Goal: Transaction & Acquisition: Obtain resource

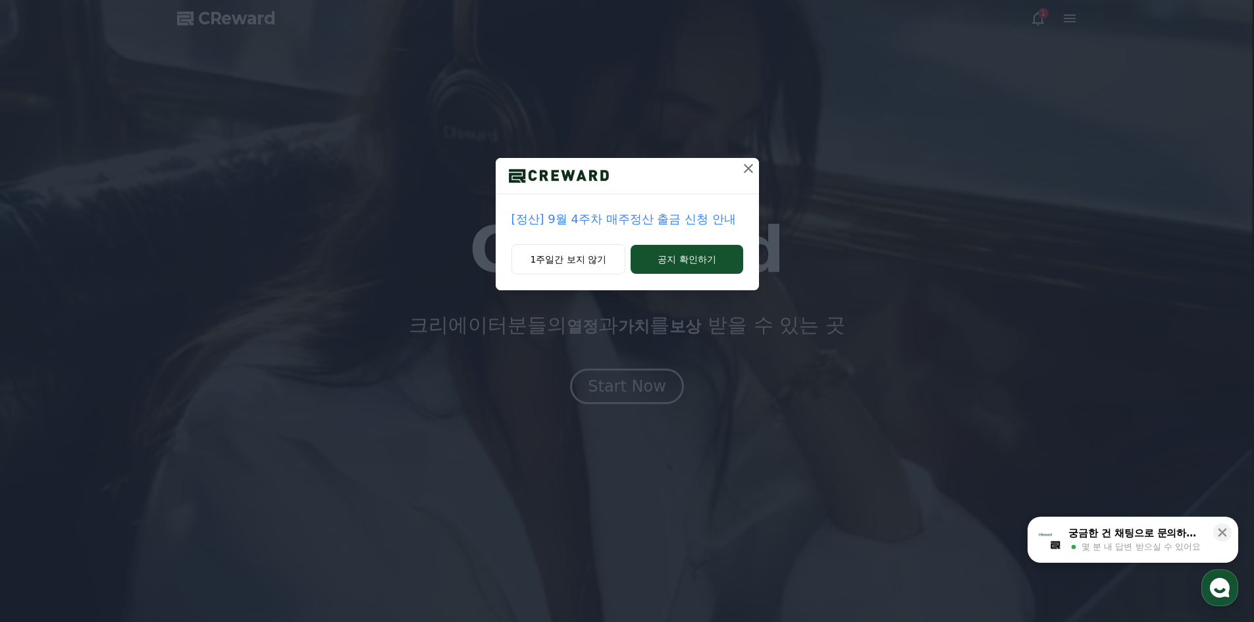
click at [662, 392] on div "[정산] 9월 4주차 매주정산 출금 신청 안내 1주일간 보지 않기 공지 확인하기" at bounding box center [627, 311] width 1254 height 622
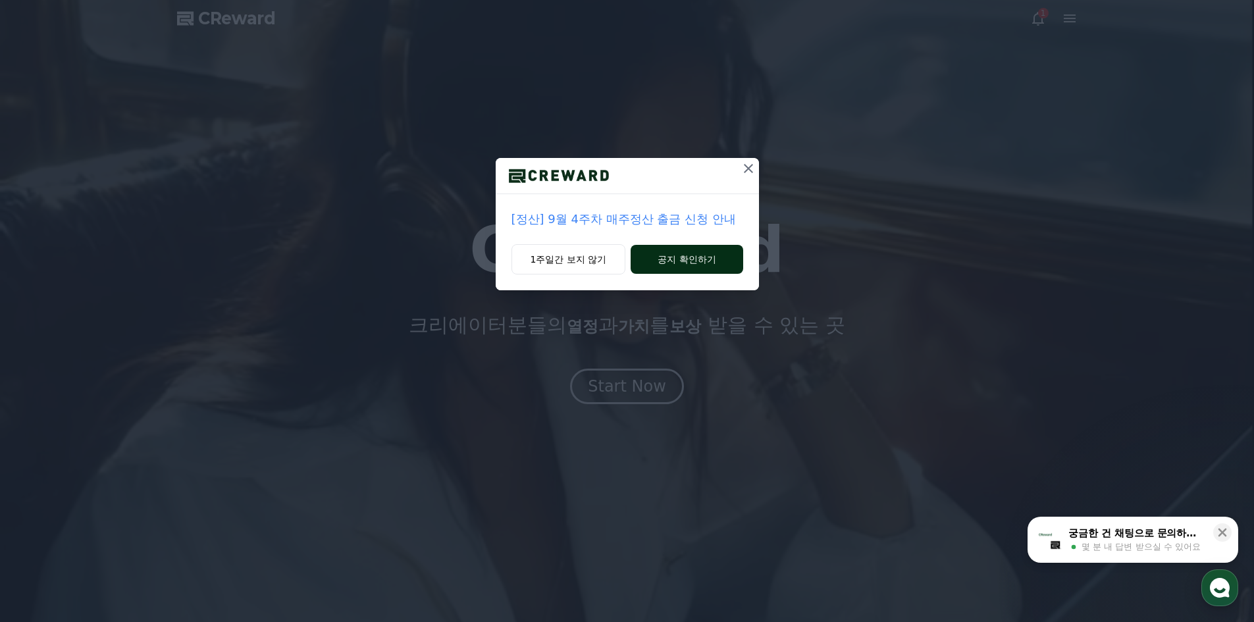
click at [672, 267] on button "공지 확인하기" at bounding box center [687, 259] width 112 height 29
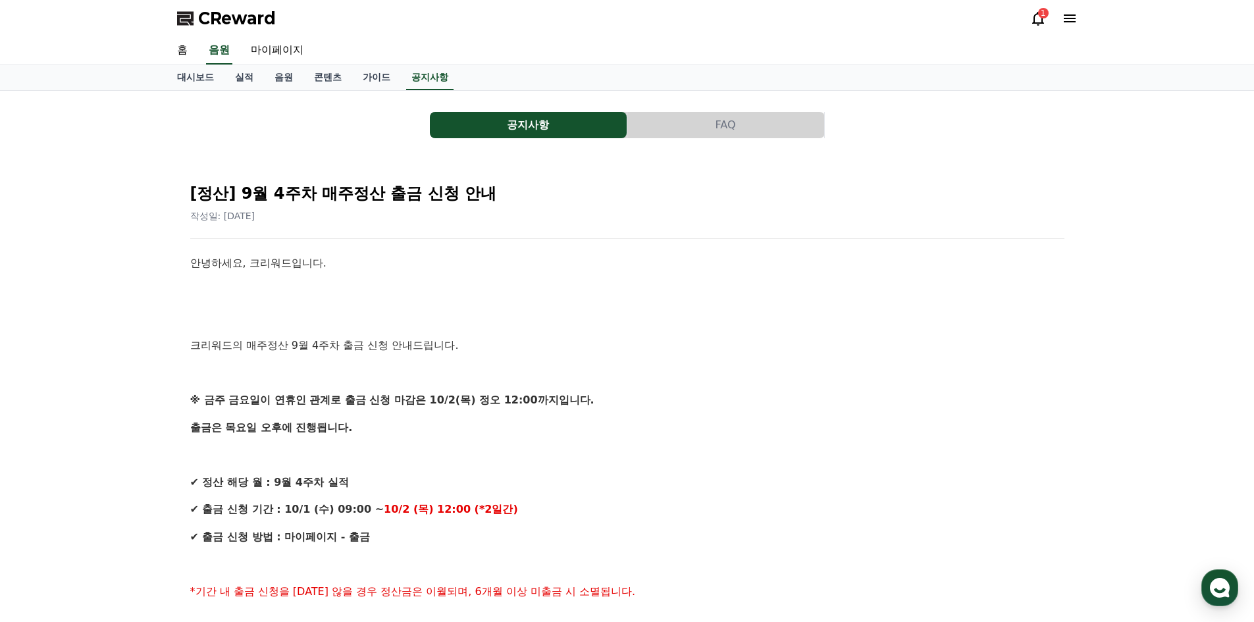
drag, startPoint x: 573, startPoint y: 423, endPoint x: 580, endPoint y: 316, distance: 107.6
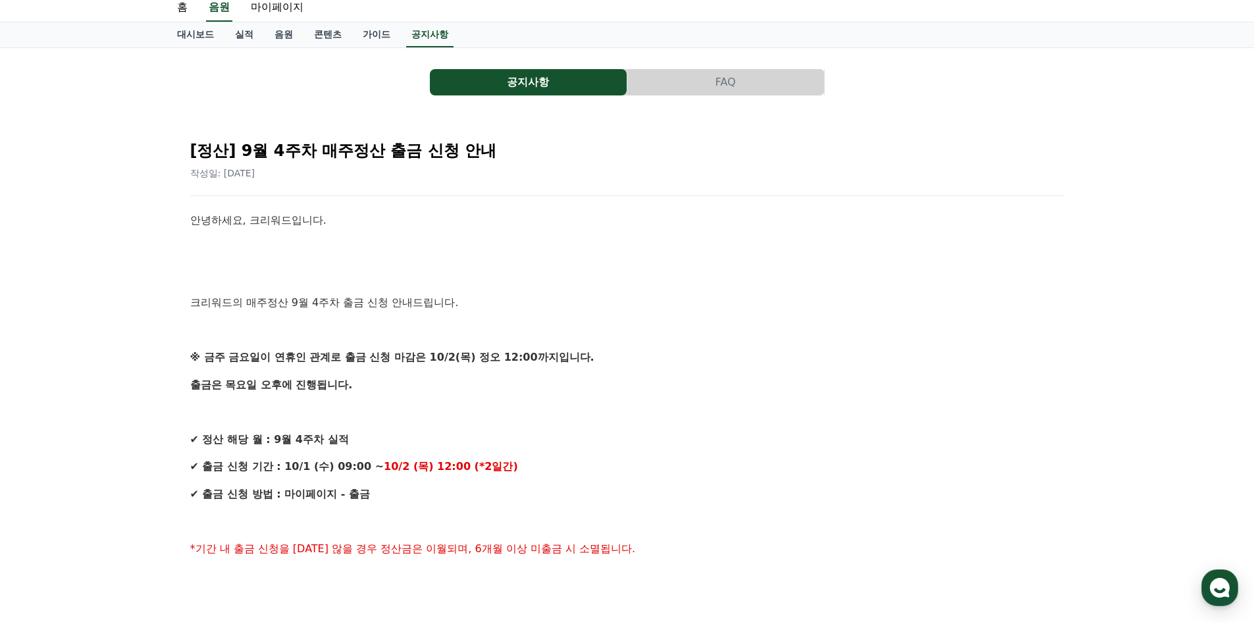
scroll to position [66, 0]
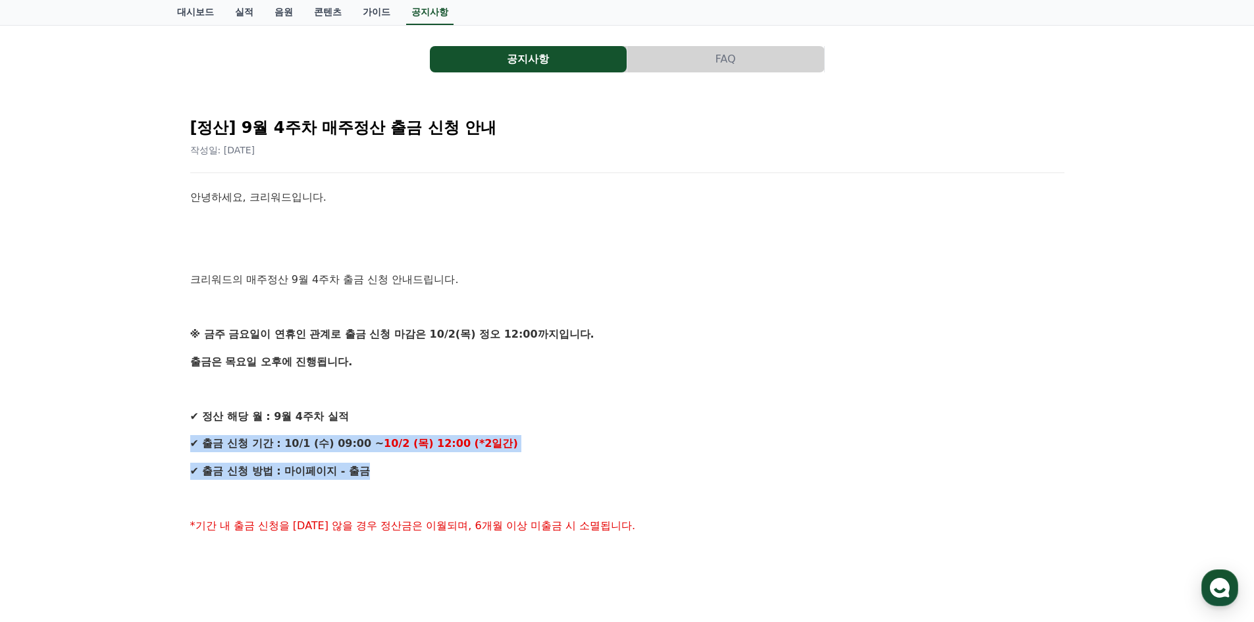
drag, startPoint x: 659, startPoint y: 458, endPoint x: 674, endPoint y: 399, distance: 60.5
click at [674, 399] on div "안녕하세요, 크리워드입니다. 크리워드의 매주정산 9월 4주차 출금 신청 안내드립니다. ※ 금주 금요일이 연휴인 관계로 출금 신청 마감은 10/…" at bounding box center [627, 608] width 874 height 838
click at [657, 437] on p "✔ 출금 신청 기간 : 10/1 (수) 09:00 ~ 10/2 (목) 12:00 (*2일간)" at bounding box center [627, 443] width 874 height 17
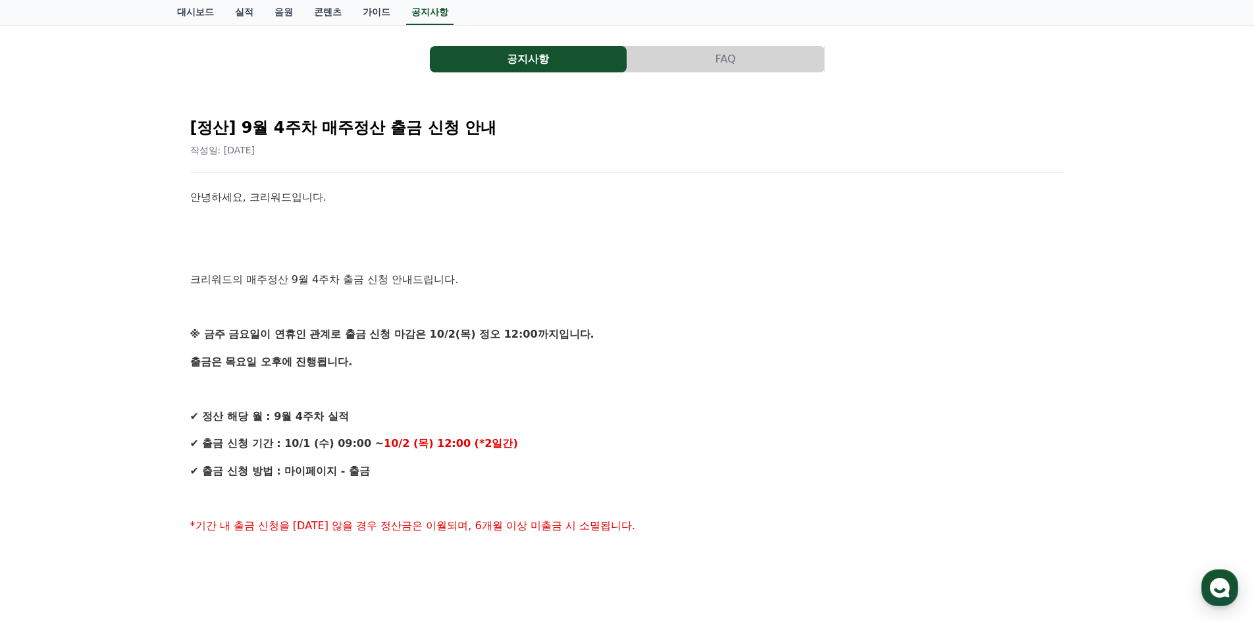
scroll to position [0, 0]
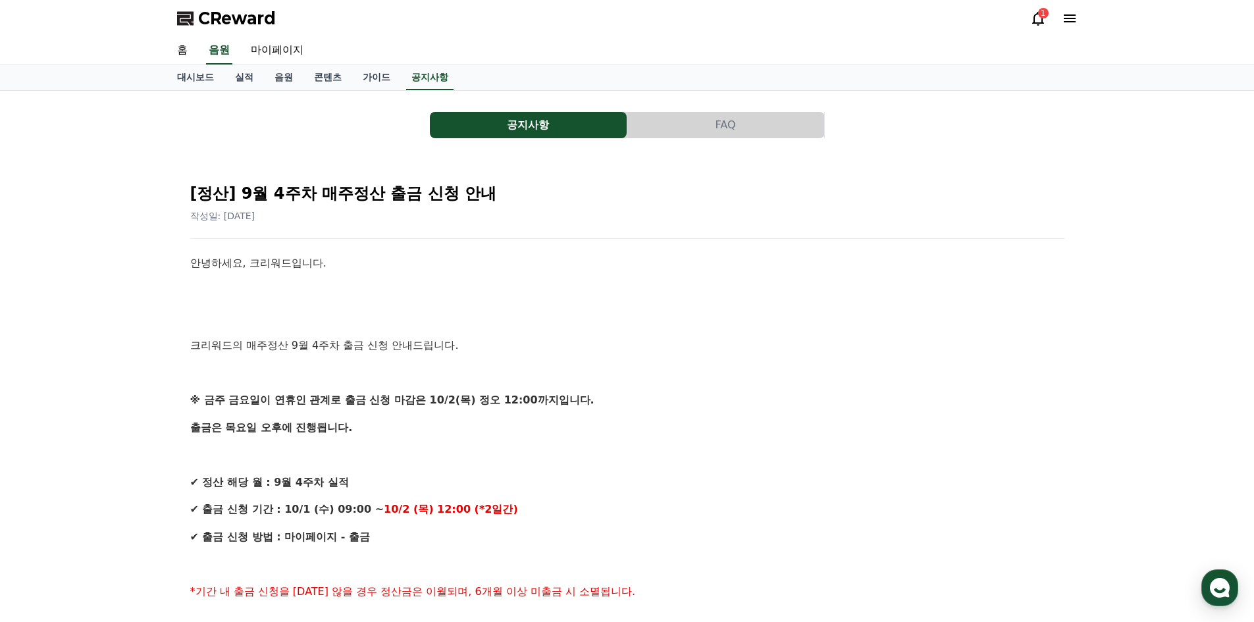
drag, startPoint x: 865, startPoint y: 501, endPoint x: 811, endPoint y: 256, distance: 250.8
click at [288, 56] on link "마이페이지" at bounding box center [277, 51] width 74 height 28
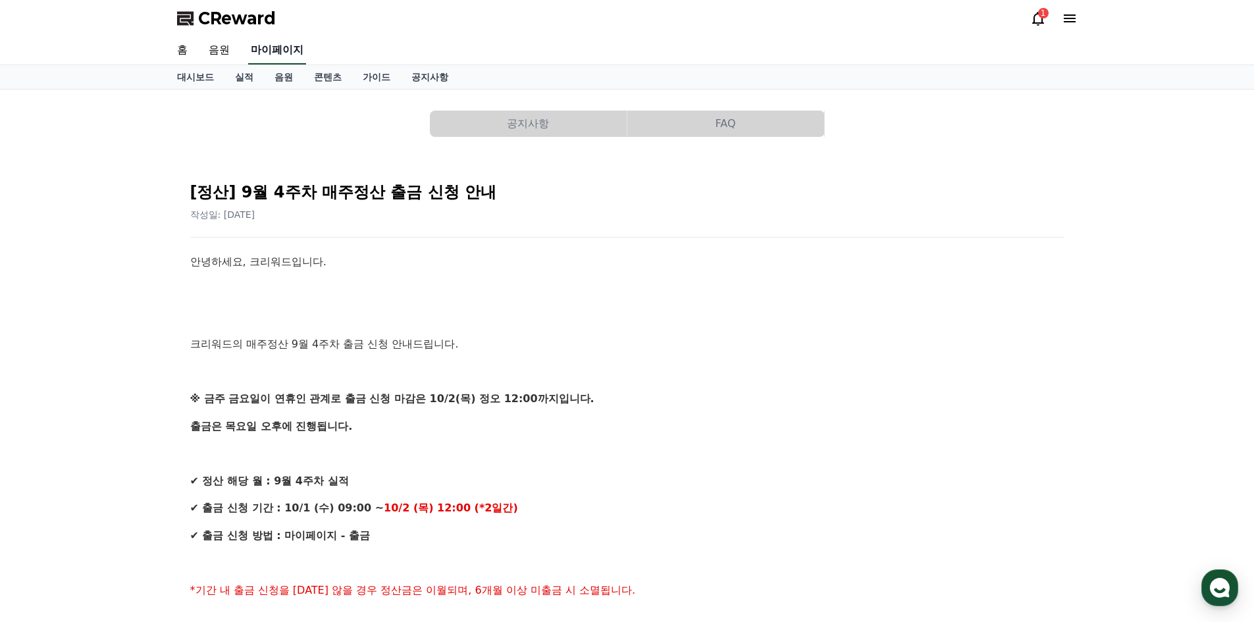
select select "**********"
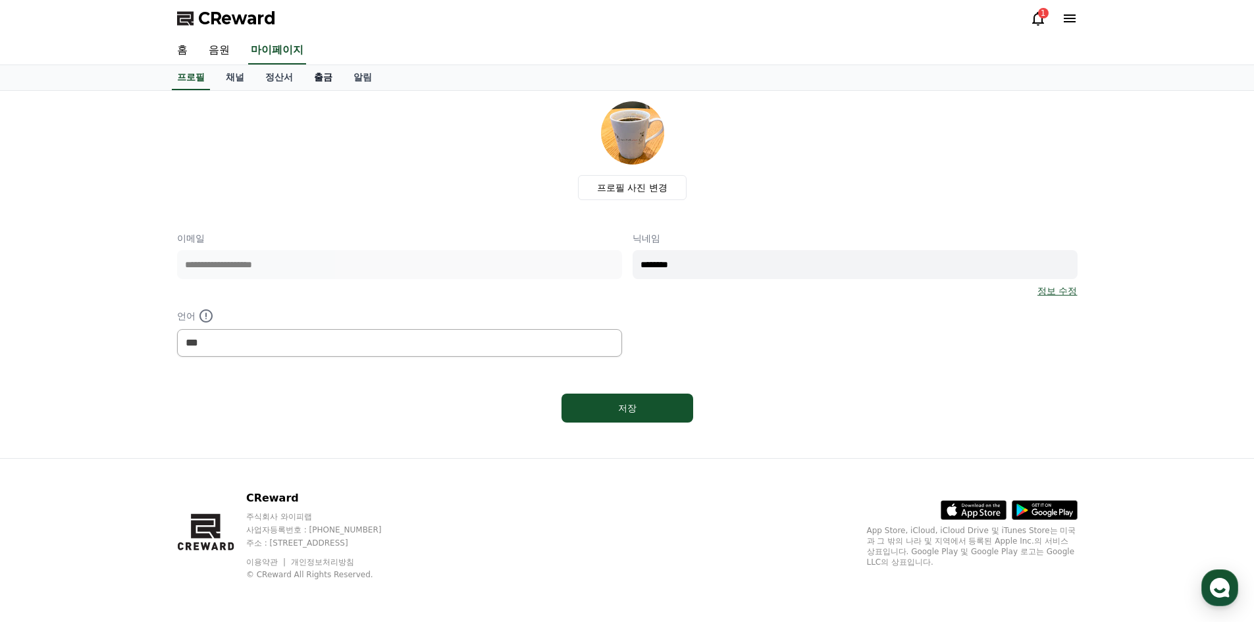
click at [311, 82] on link "출금" at bounding box center [324, 77] width 40 height 25
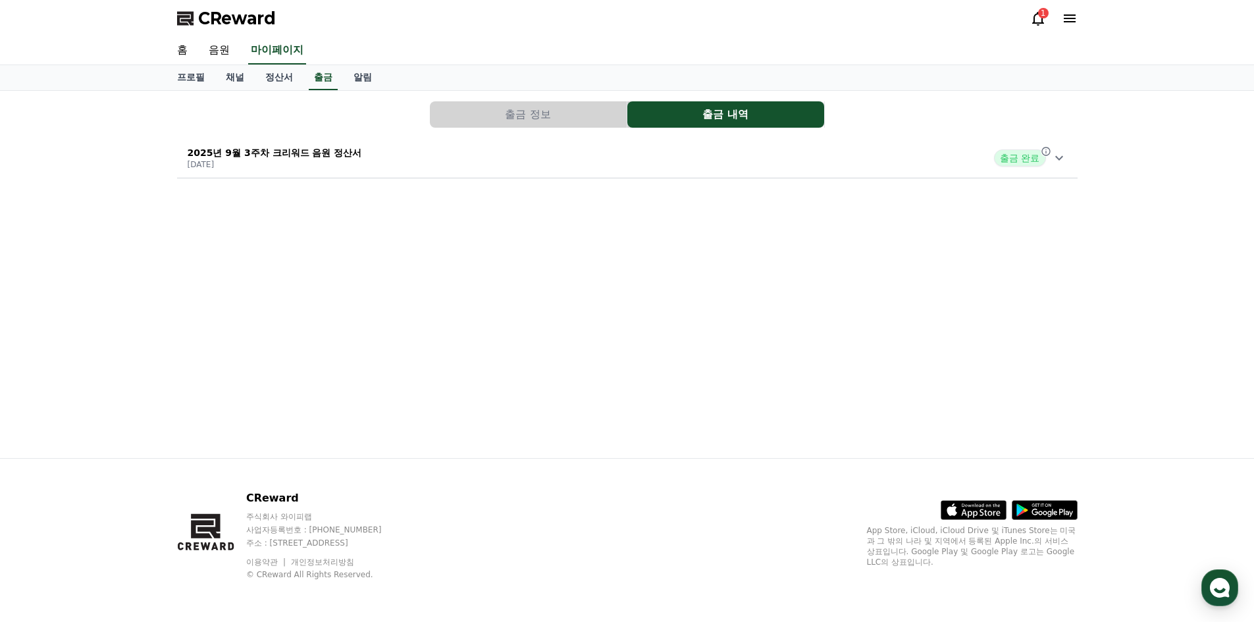
click at [560, 117] on button "출금 정보" at bounding box center [528, 114] width 197 height 26
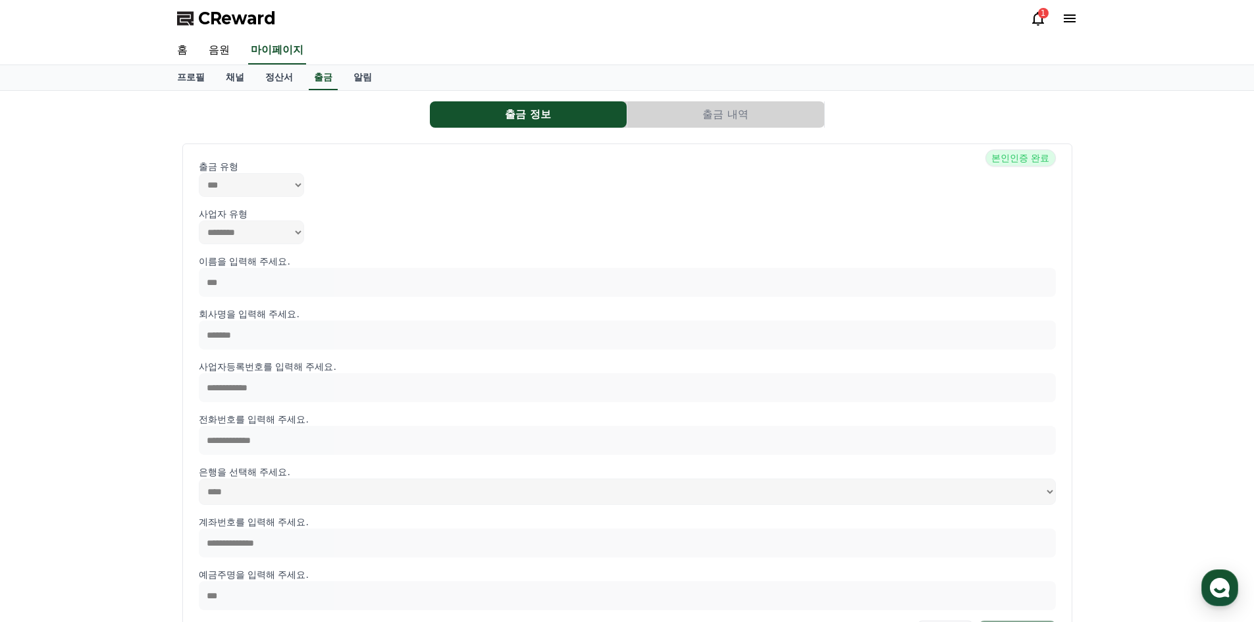
click at [717, 111] on button "출금 내역" at bounding box center [726, 114] width 197 height 26
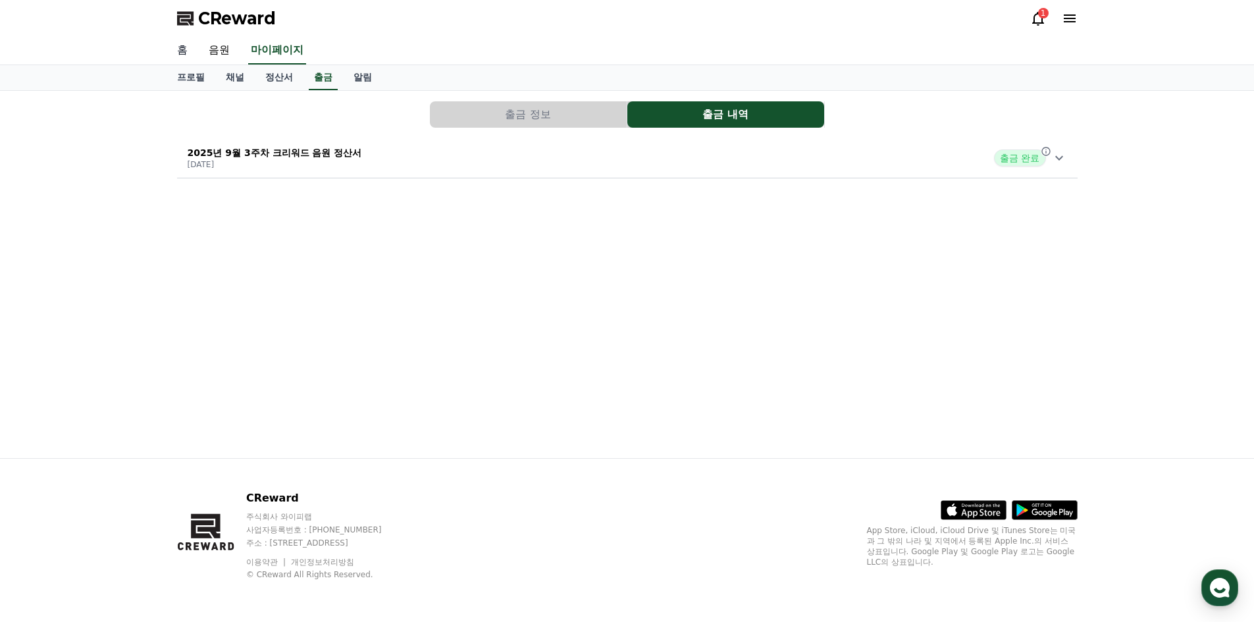
click at [179, 59] on link "홈" at bounding box center [183, 51] width 32 height 28
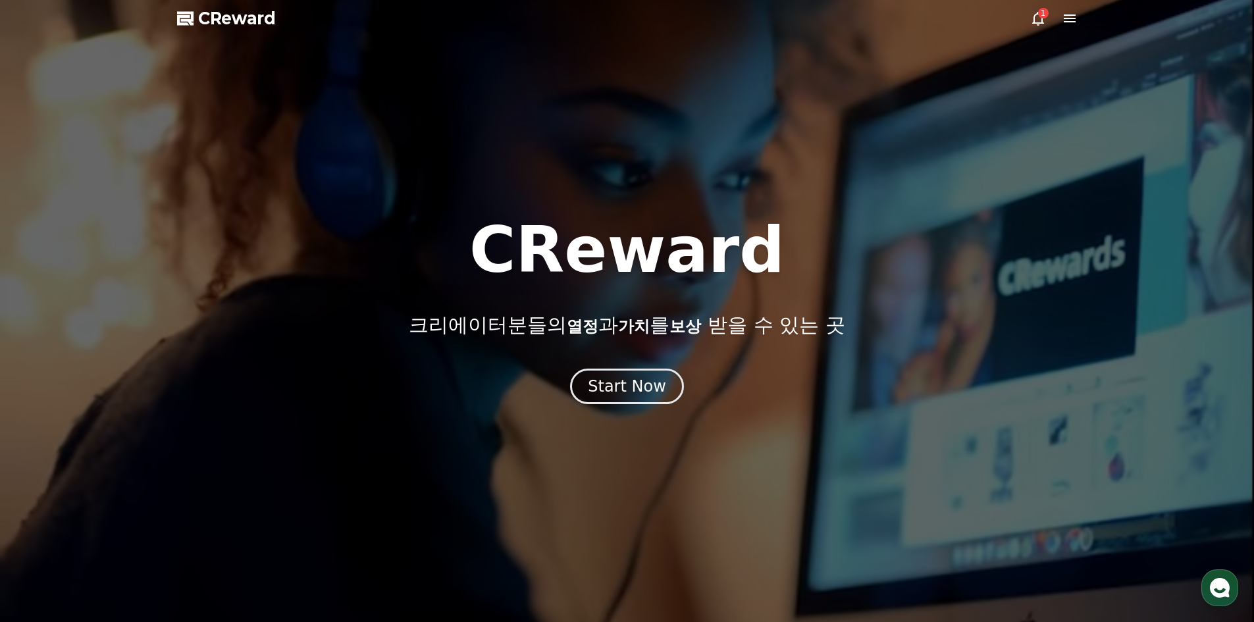
click at [1016, 23] on div at bounding box center [627, 311] width 1254 height 622
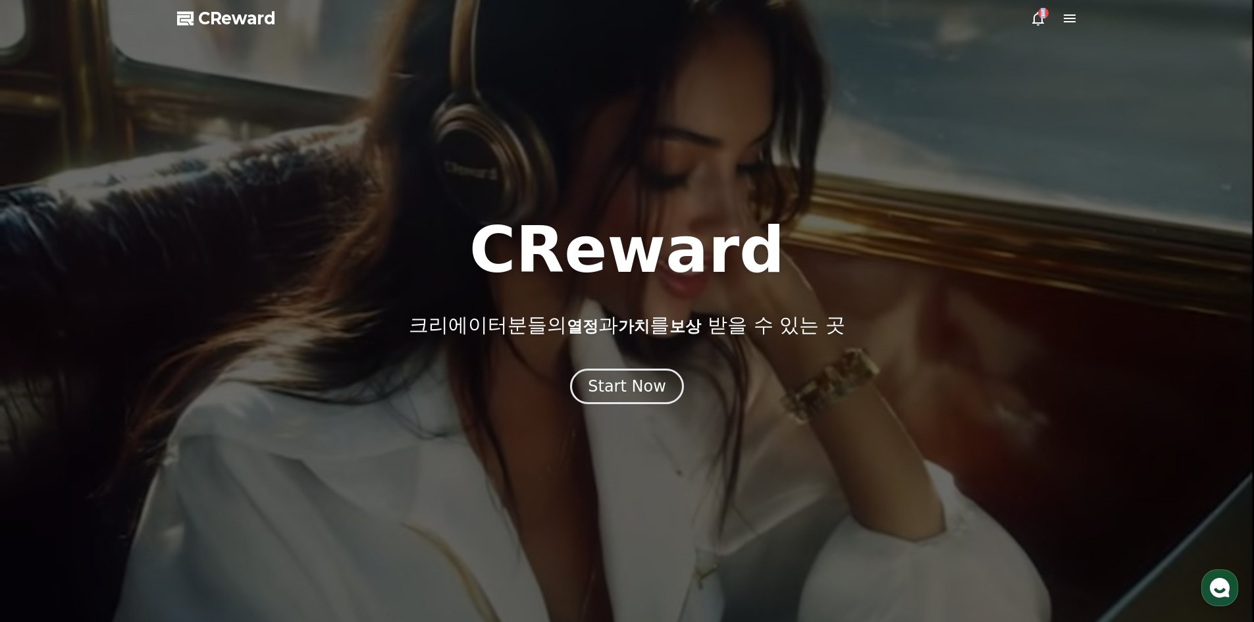
click at [1033, 25] on icon at bounding box center [1039, 19] width 16 height 16
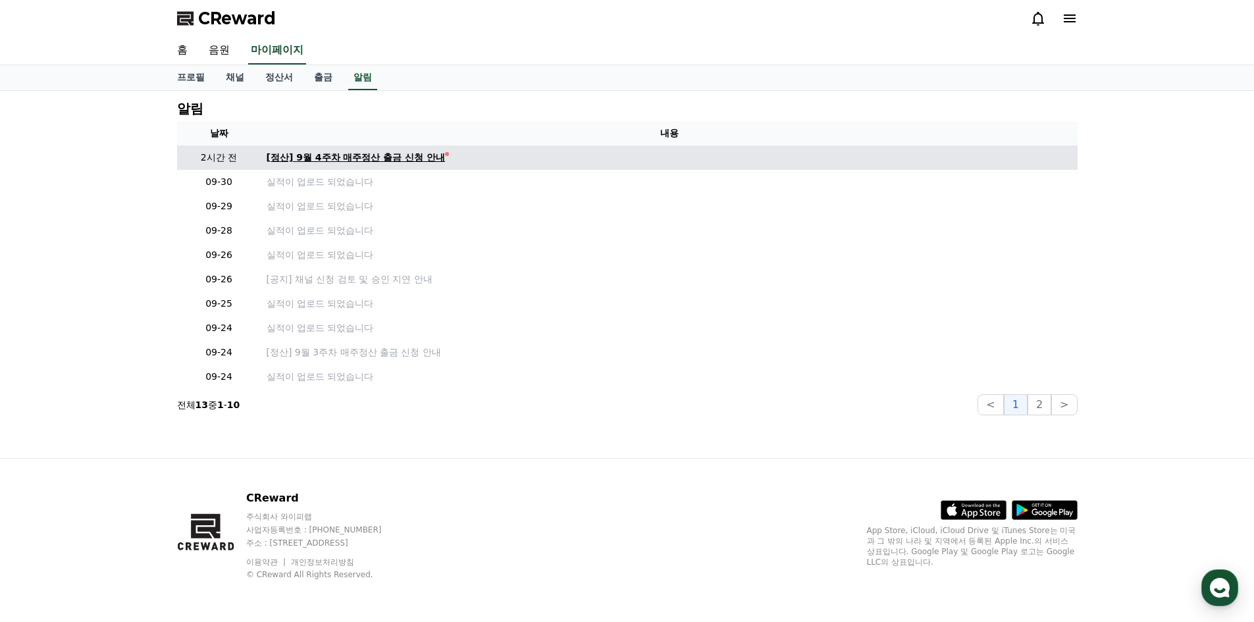
click at [346, 156] on div "[정산] 9월 4주차 매주정산 출금 신청 안내" at bounding box center [356, 158] width 179 height 14
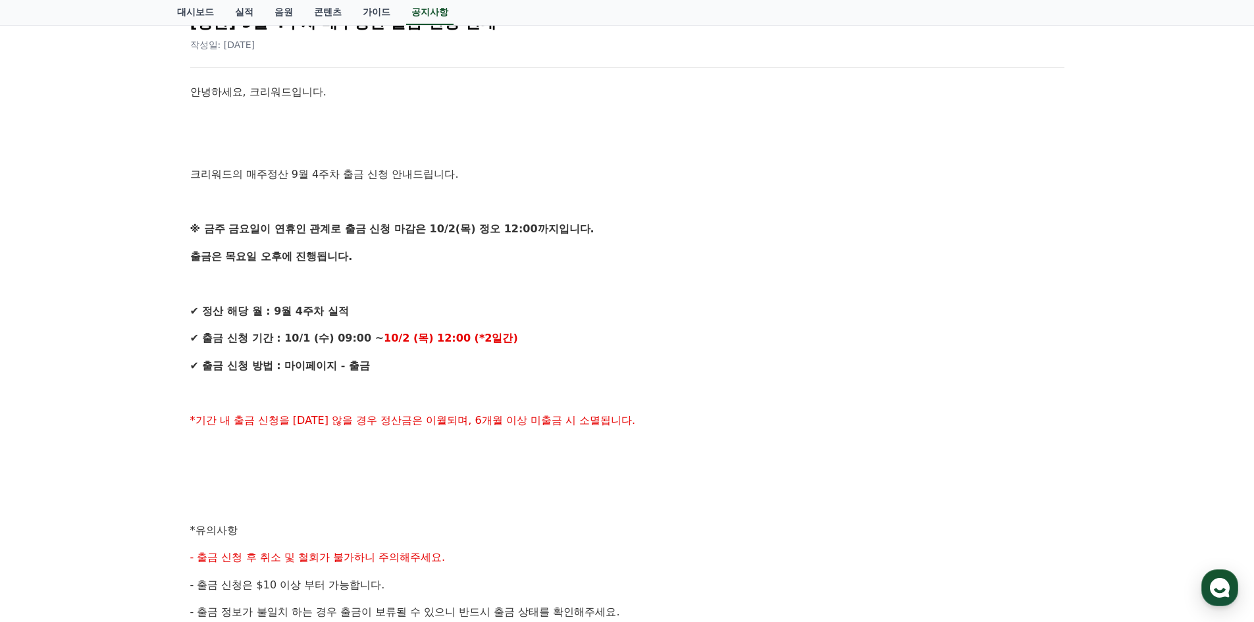
scroll to position [198, 0]
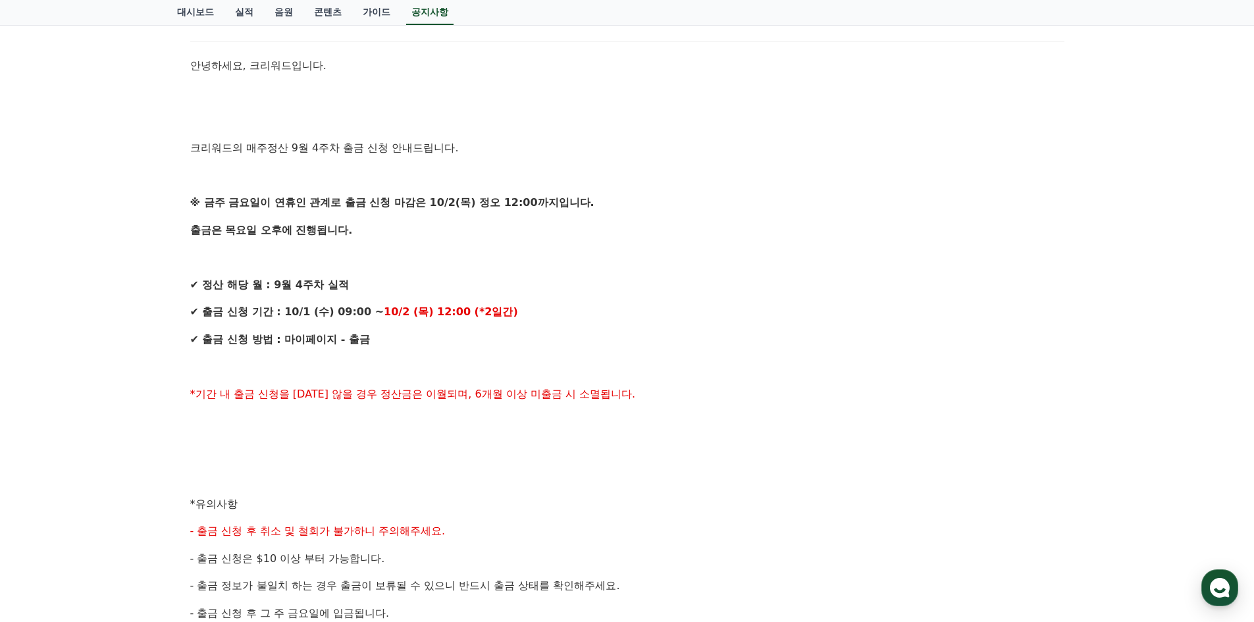
drag, startPoint x: 201, startPoint y: 196, endPoint x: 469, endPoint y: 230, distance: 270.9
click at [468, 230] on div "안녕하세요, 크리워드입니다. 크리워드의 매주정산 9월 4주차 출금 신청 안내드립니다. ※ 금주 금요일이 연휴인 관계로 출금 신청 마감은 10/…" at bounding box center [627, 476] width 874 height 838
drag, startPoint x: 555, startPoint y: 533, endPoint x: 560, endPoint y: 515, distance: 19.0
click at [556, 529] on div "안녕하세요, 크리워드입니다. 크리워드의 매주정산 9월 4주차 출금 신청 안내드립니다. ※ 금주 금요일이 연휴인 관계로 출금 신청 마감은 10/…" at bounding box center [627, 476] width 874 height 838
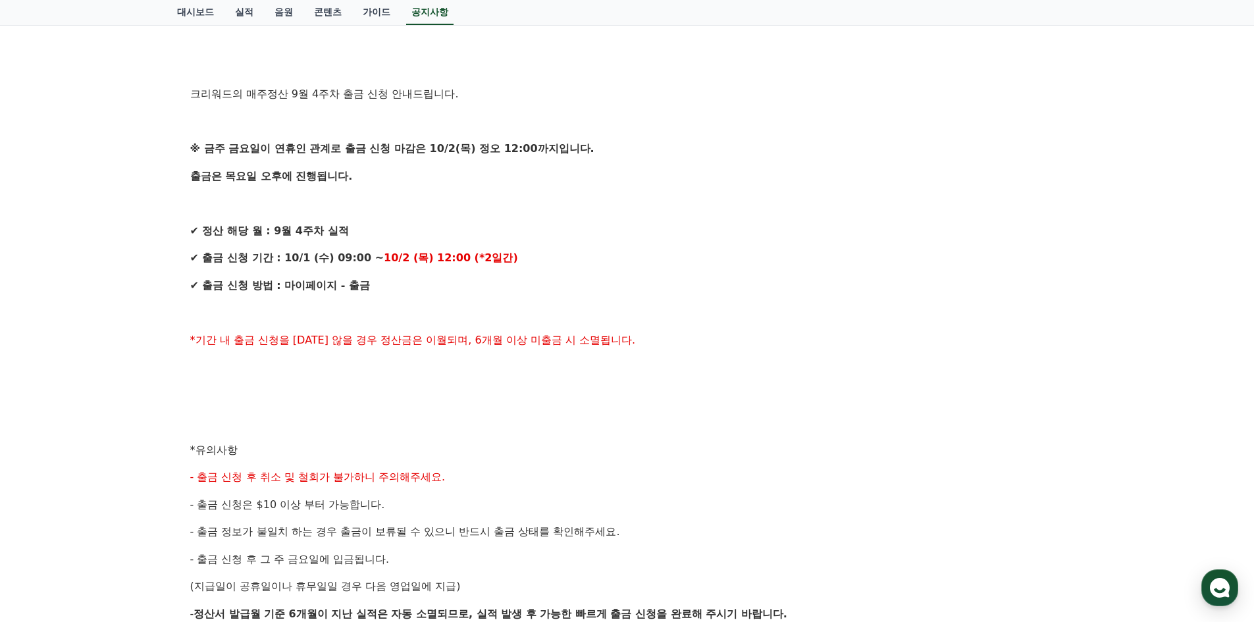
scroll to position [0, 0]
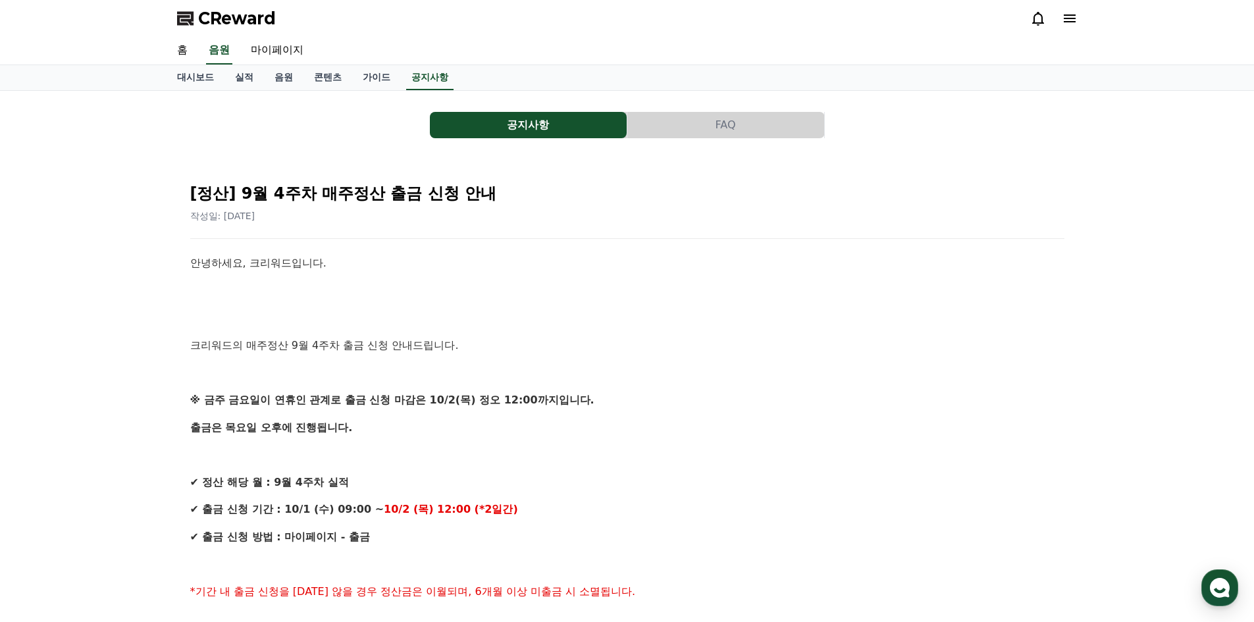
drag, startPoint x: 779, startPoint y: 497, endPoint x: 520, endPoint y: 120, distance: 457.5
click at [292, 45] on link "마이페이지" at bounding box center [277, 51] width 74 height 28
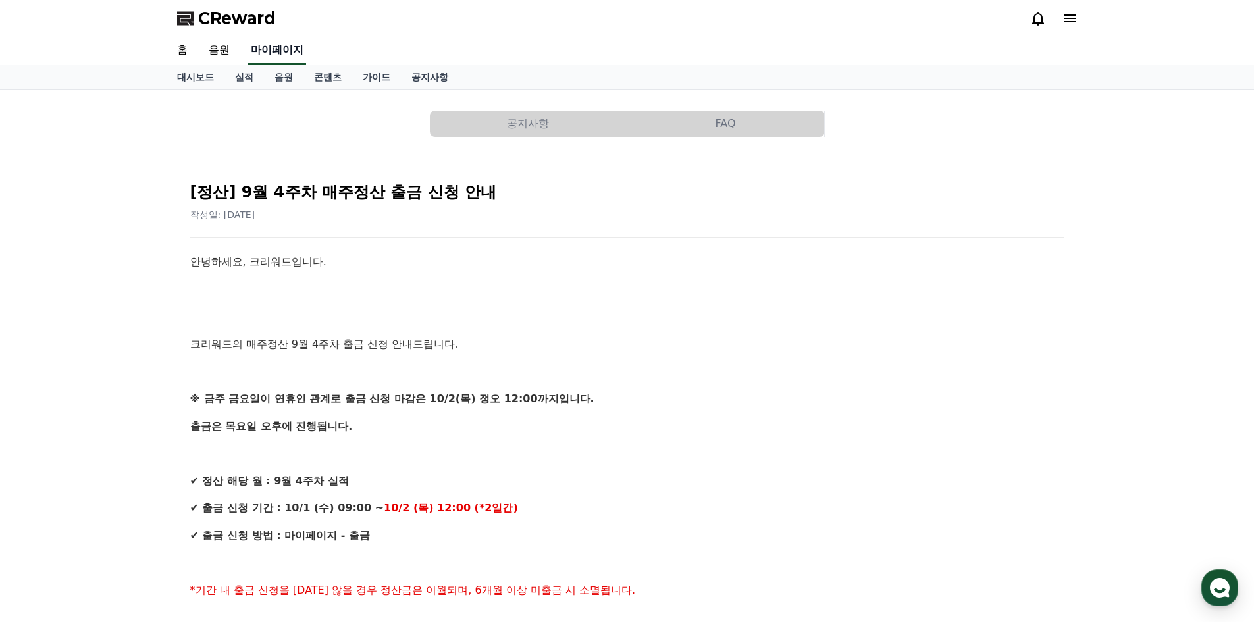
select select "**********"
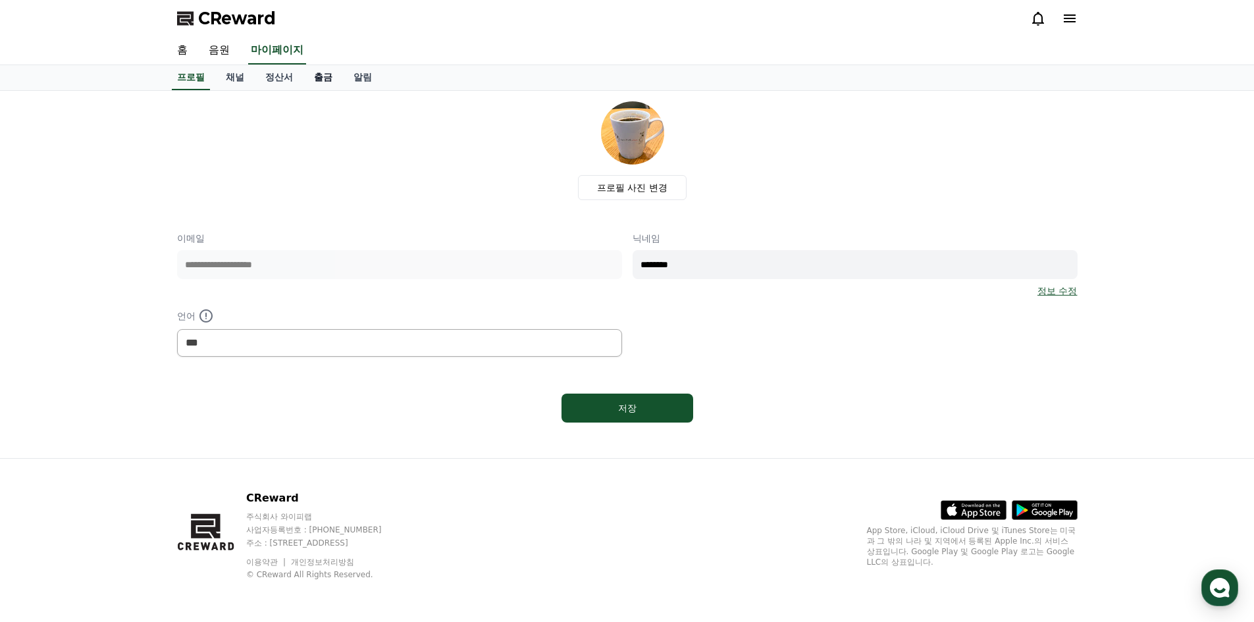
click at [322, 86] on link "출금" at bounding box center [324, 77] width 40 height 25
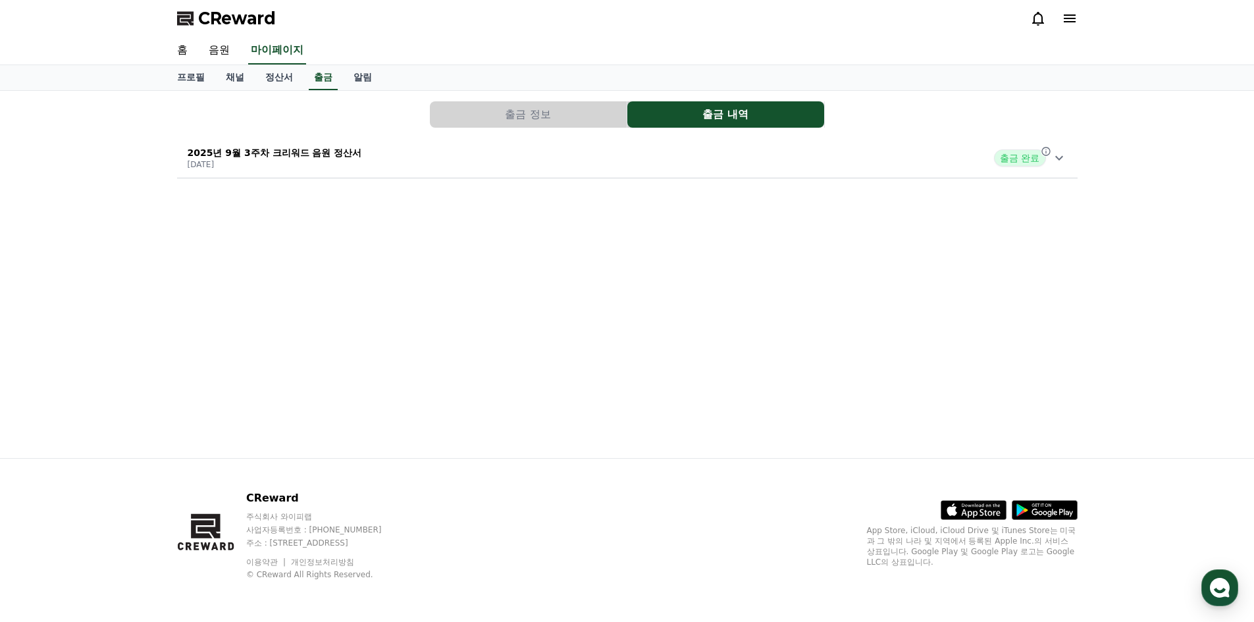
click at [774, 413] on div "출금 정보 출금 내역 2025년 9월 3주차 크리워드 음원 정산서 2025-09-24 출금 완료" at bounding box center [628, 274] width 922 height 367
click at [562, 115] on button "출금 정보" at bounding box center [528, 114] width 197 height 26
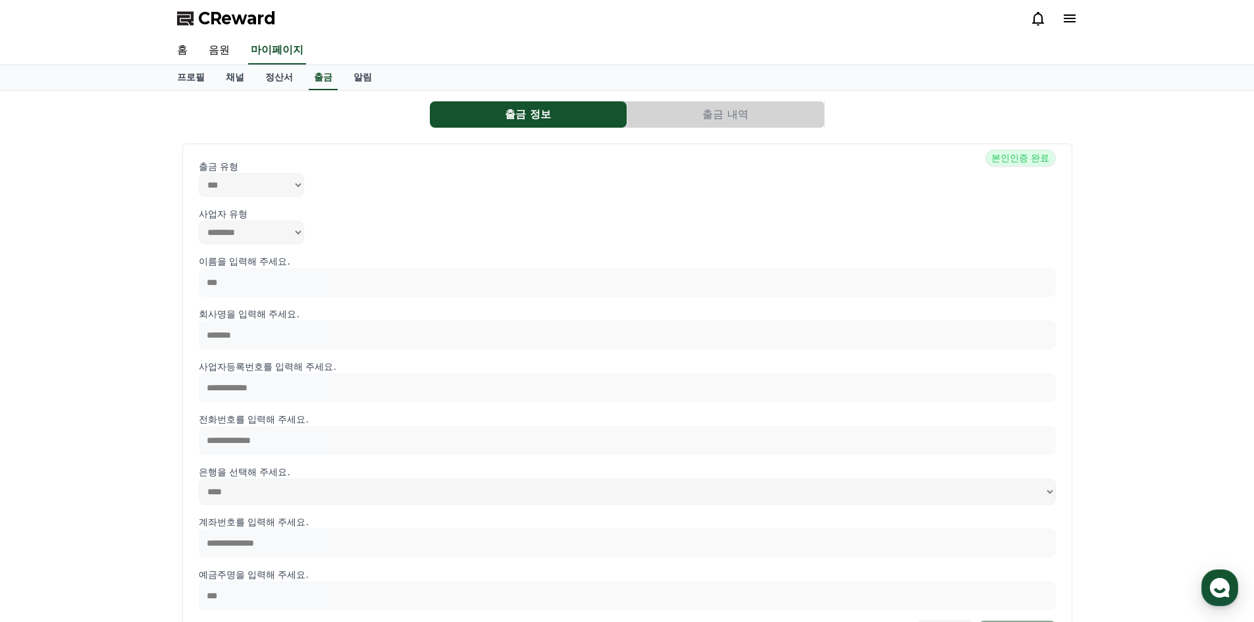
click at [668, 107] on button "출금 내역" at bounding box center [726, 114] width 197 height 26
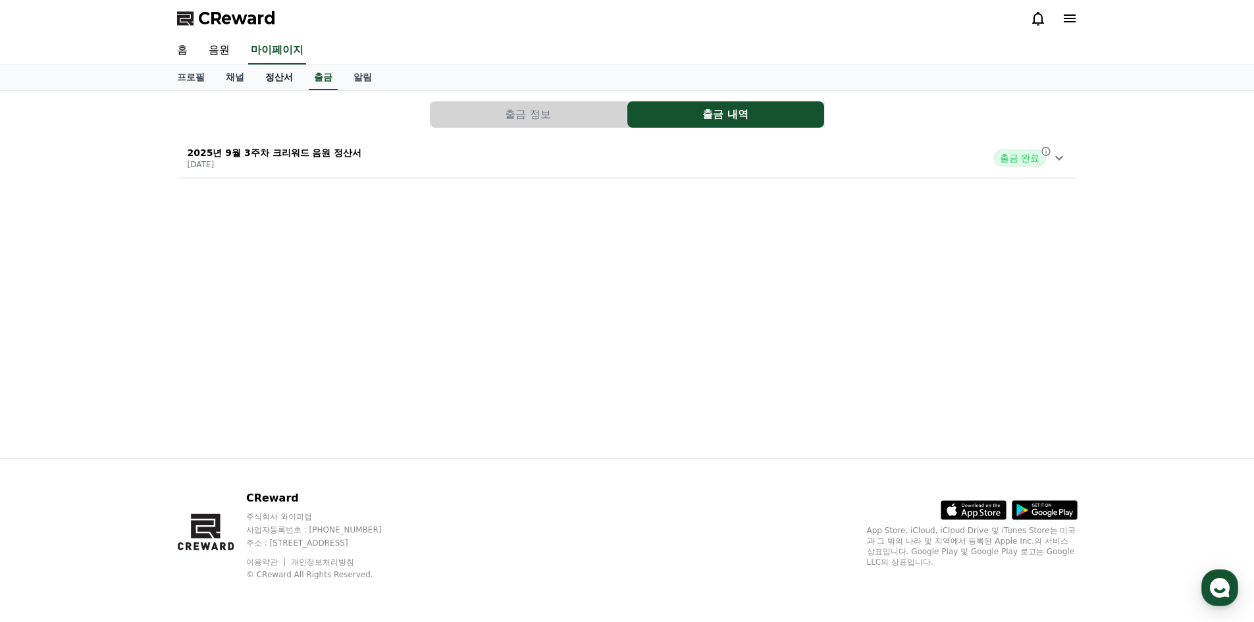
click at [279, 74] on link "정산서" at bounding box center [279, 77] width 49 height 25
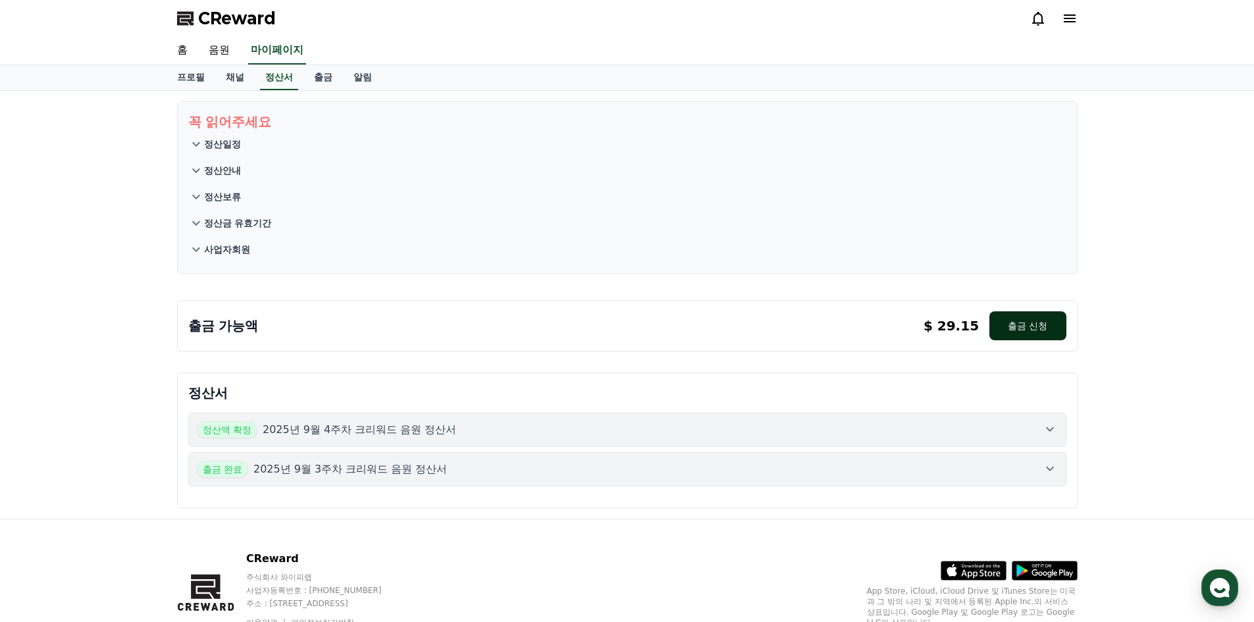
click at [1009, 328] on button "출금 신청" at bounding box center [1028, 325] width 76 height 29
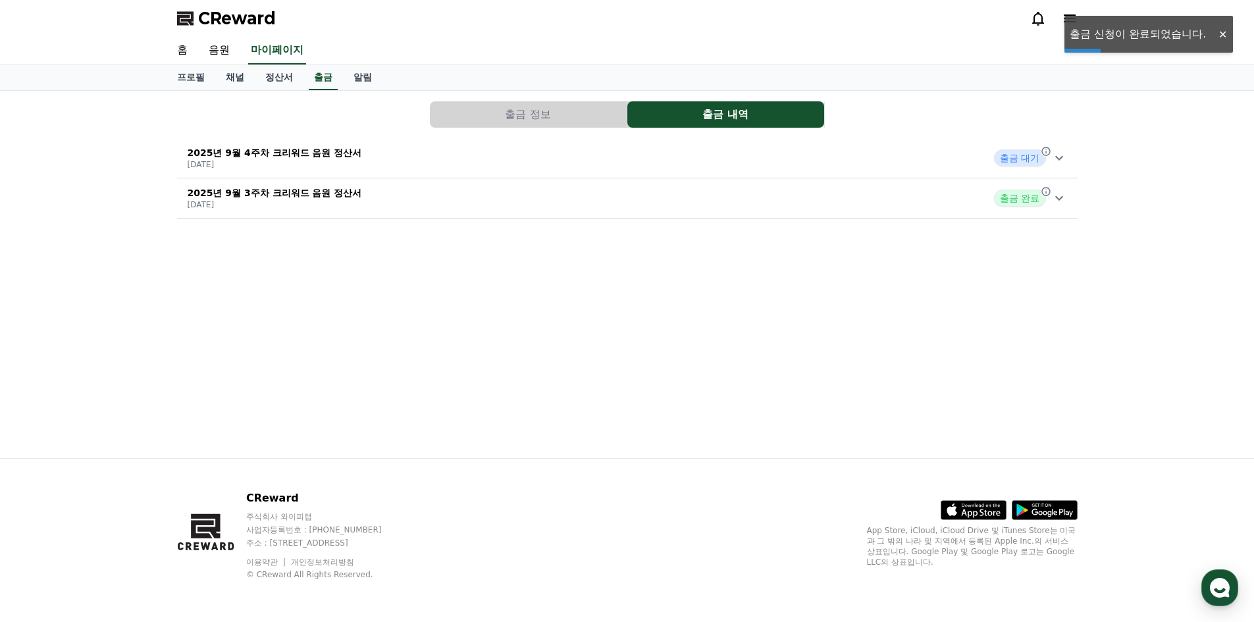
click at [361, 146] on div "2025년 9월 4주차 크리워드 음원 정산서 2025-10-01 출금 대기" at bounding box center [627, 158] width 901 height 34
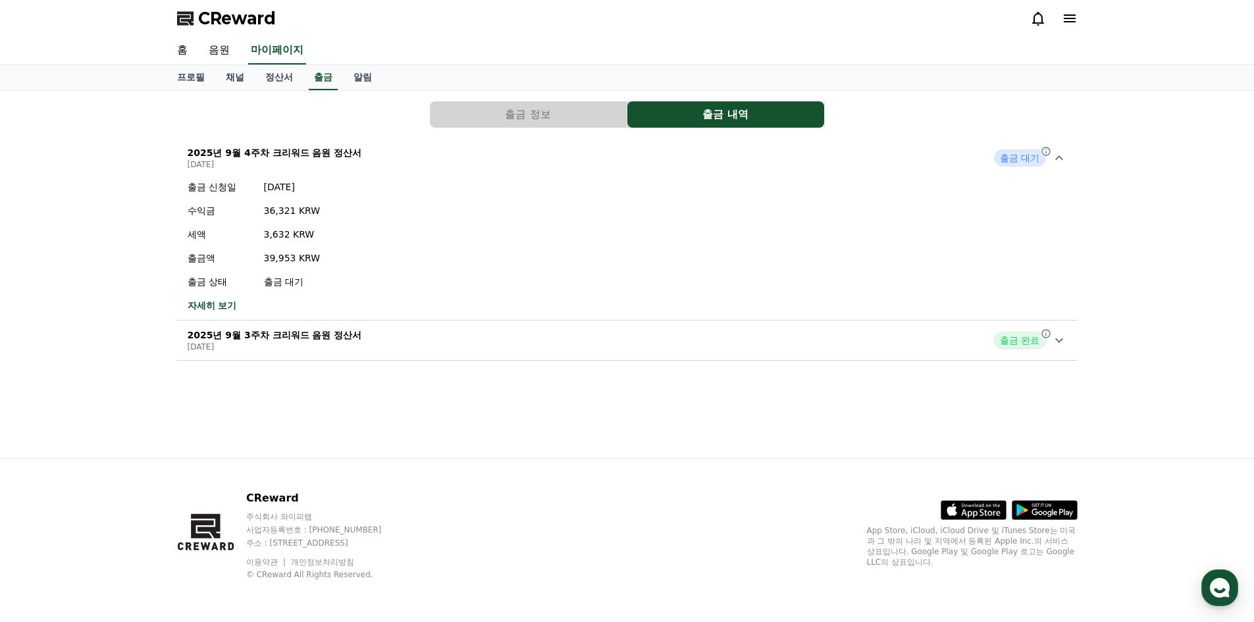
click at [212, 302] on link "자세히 보기" at bounding box center [254, 305] width 133 height 13
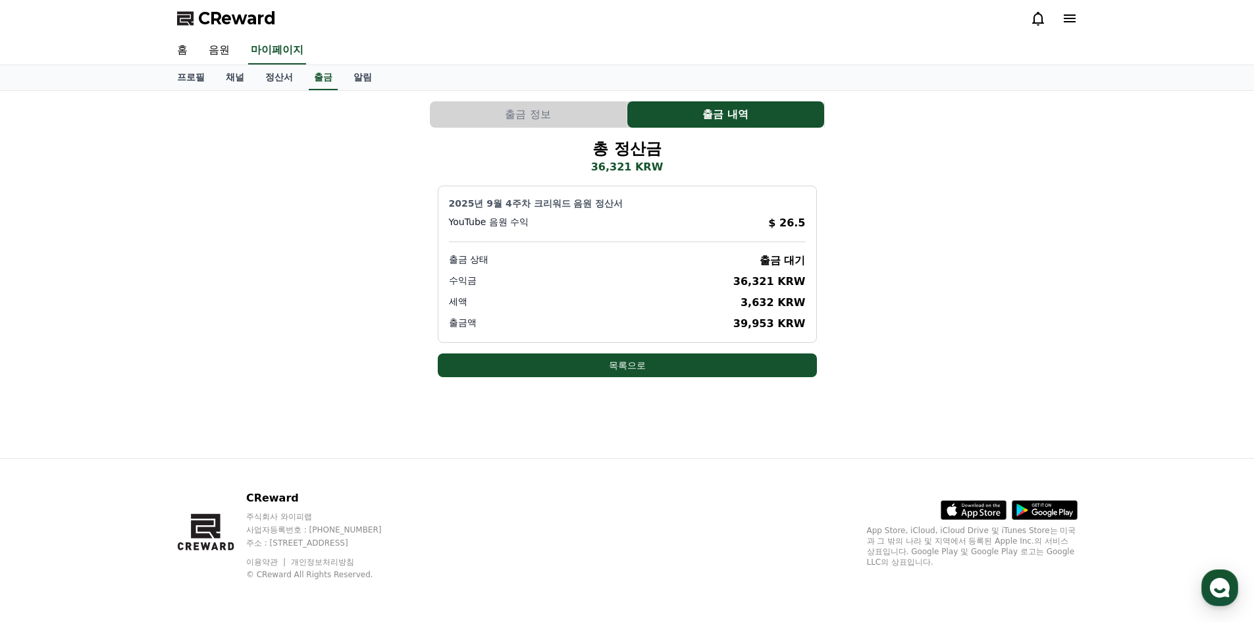
click at [529, 434] on div "출금 정보 출금 내역 총 정산금 36,321 KRW 2025년 9월 4주차 크리워드 음원 정산서 YouTube 음원 수익 $ 26.5 출금 상…" at bounding box center [628, 274] width 922 height 367
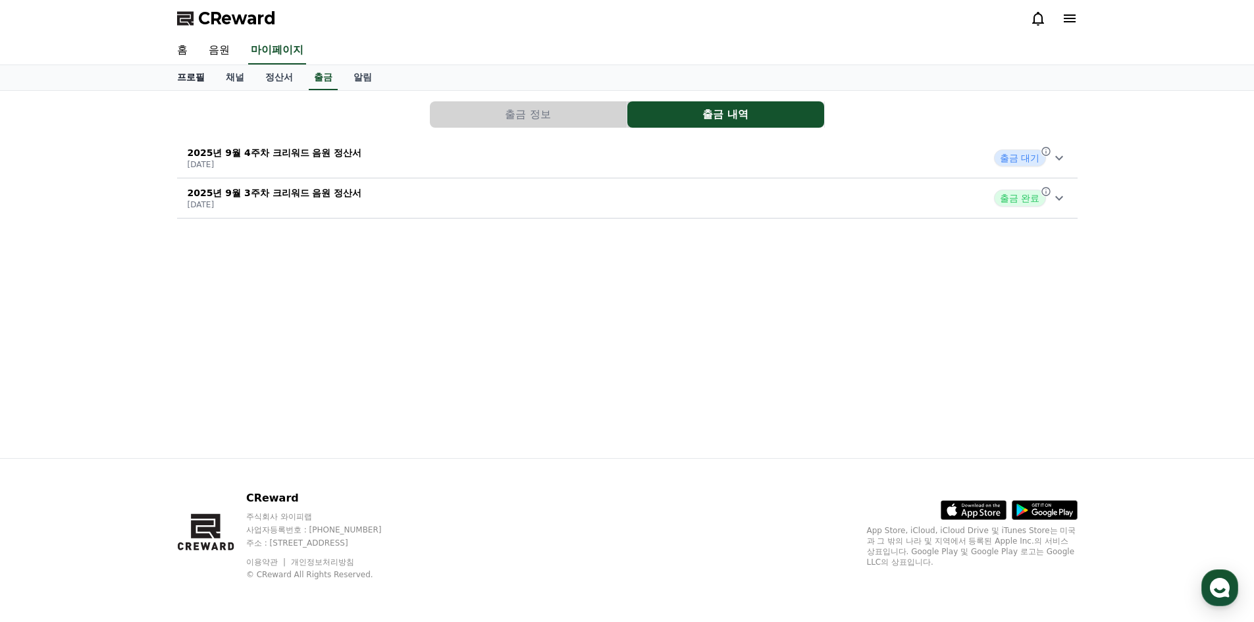
click at [193, 82] on link "프로필" at bounding box center [191, 77] width 49 height 25
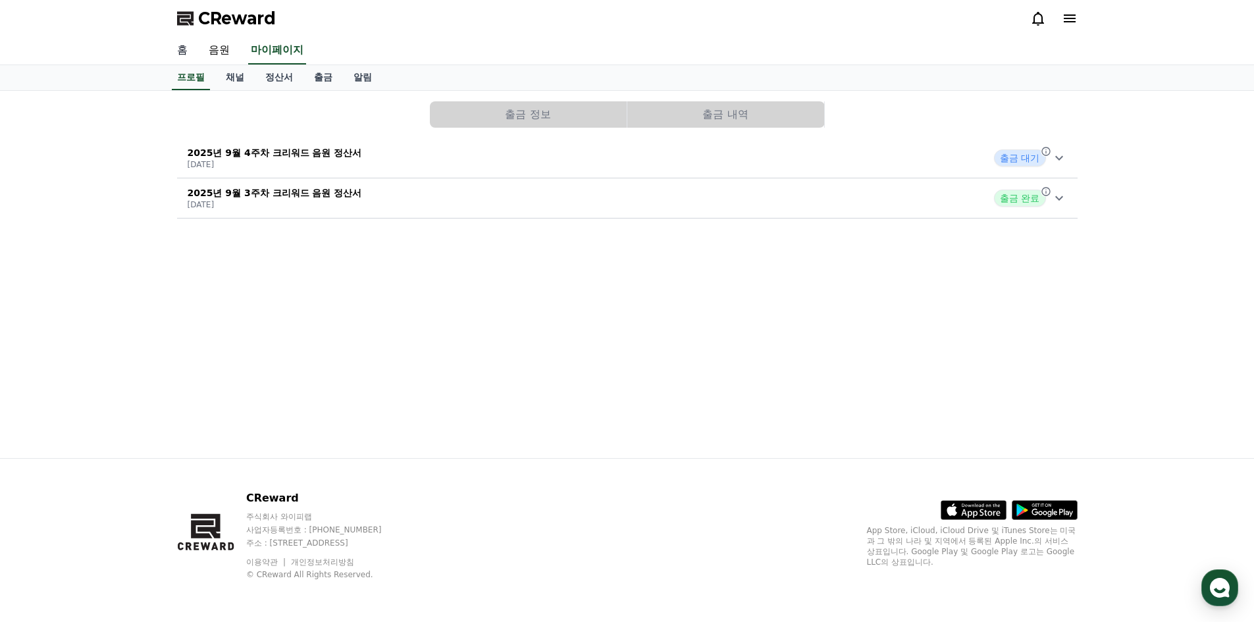
click at [176, 51] on link "홈" at bounding box center [183, 51] width 32 height 28
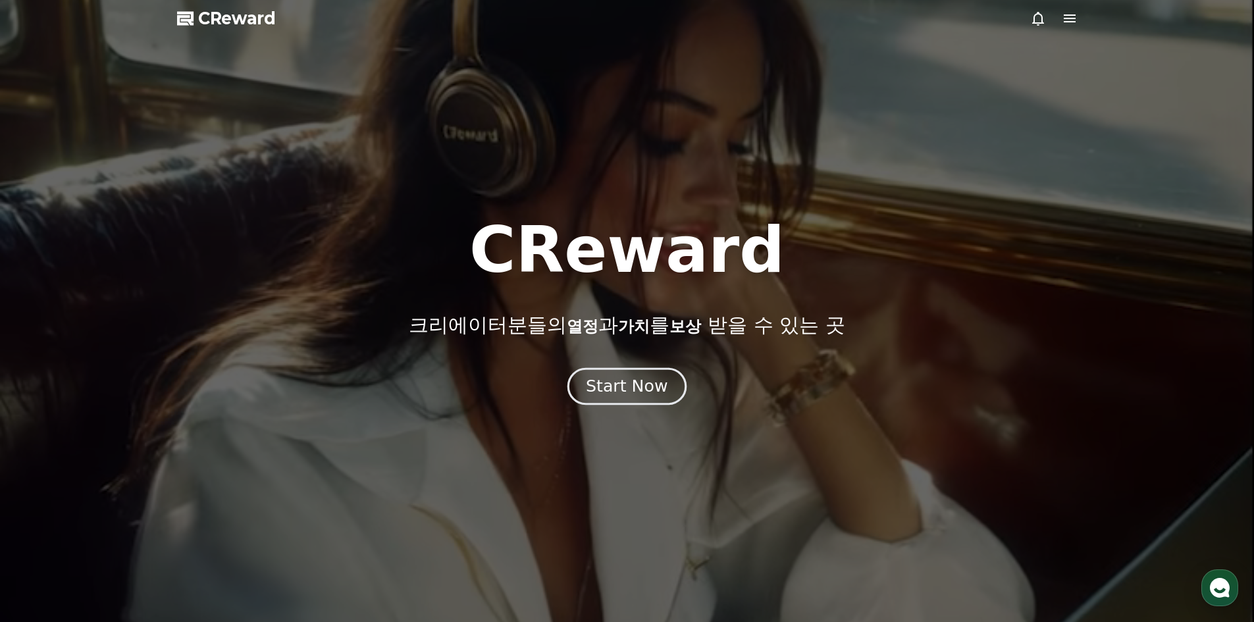
click at [606, 384] on div "Start Now" at bounding box center [627, 386] width 82 height 22
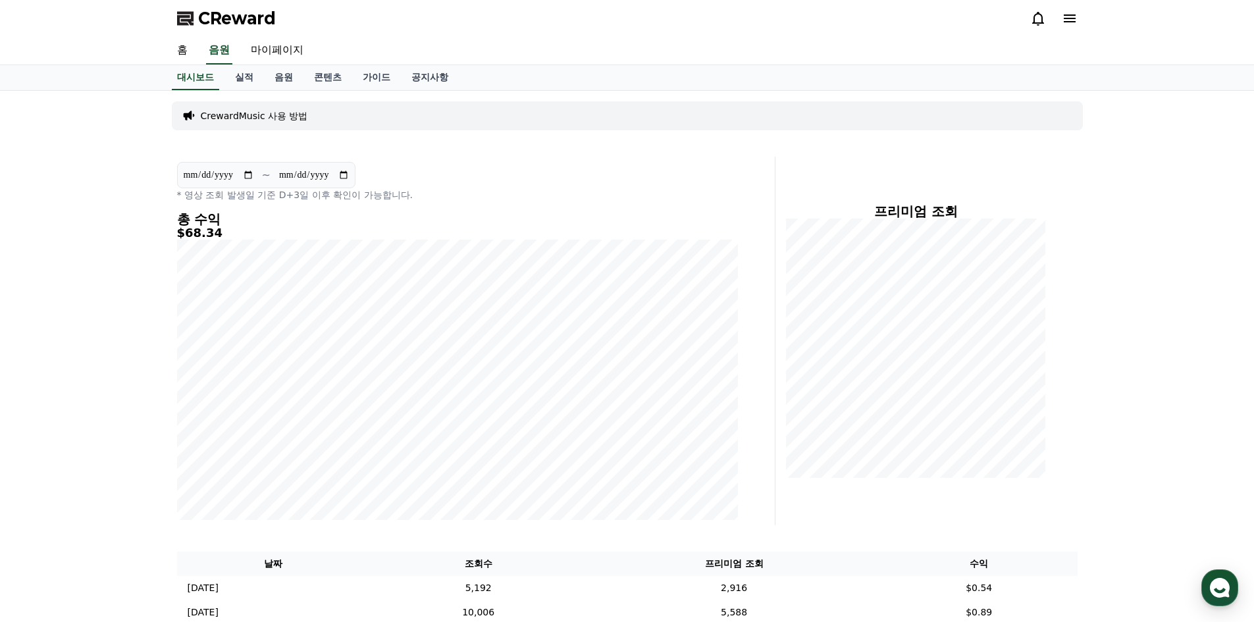
click at [842, 534] on div "**********" at bounding box center [628, 473] width 922 height 764
drag, startPoint x: 971, startPoint y: 489, endPoint x: 1075, endPoint y: 68, distance: 433.4
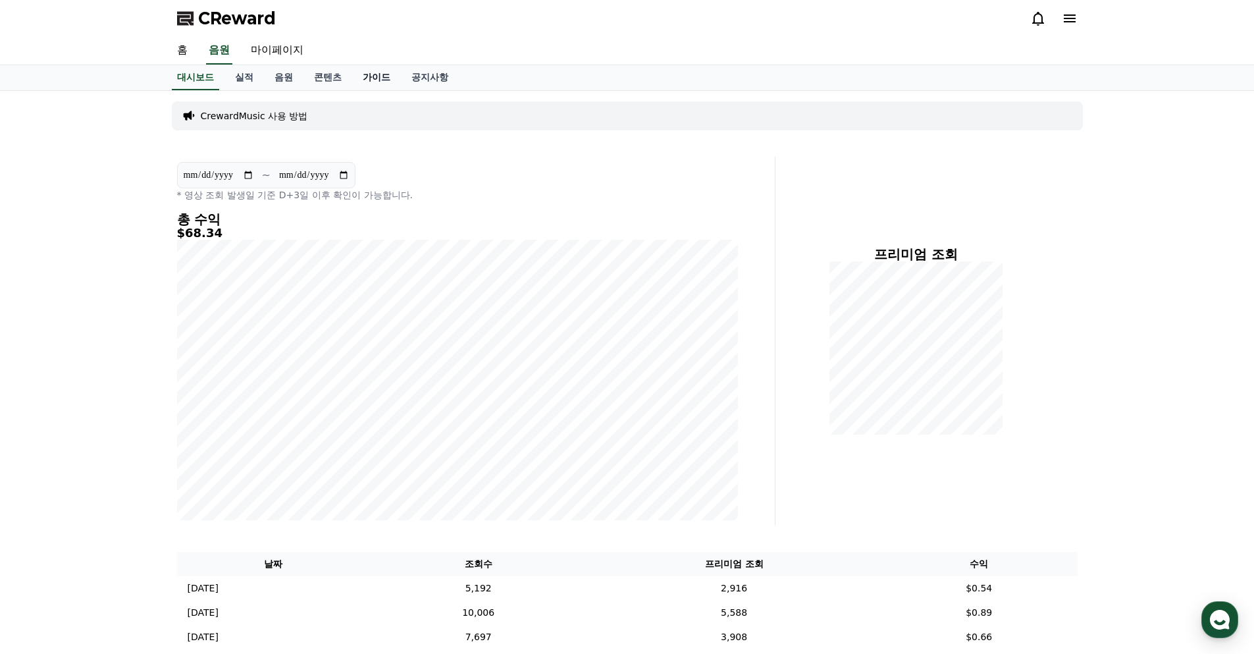
click at [371, 74] on link "가이드" at bounding box center [376, 77] width 49 height 25
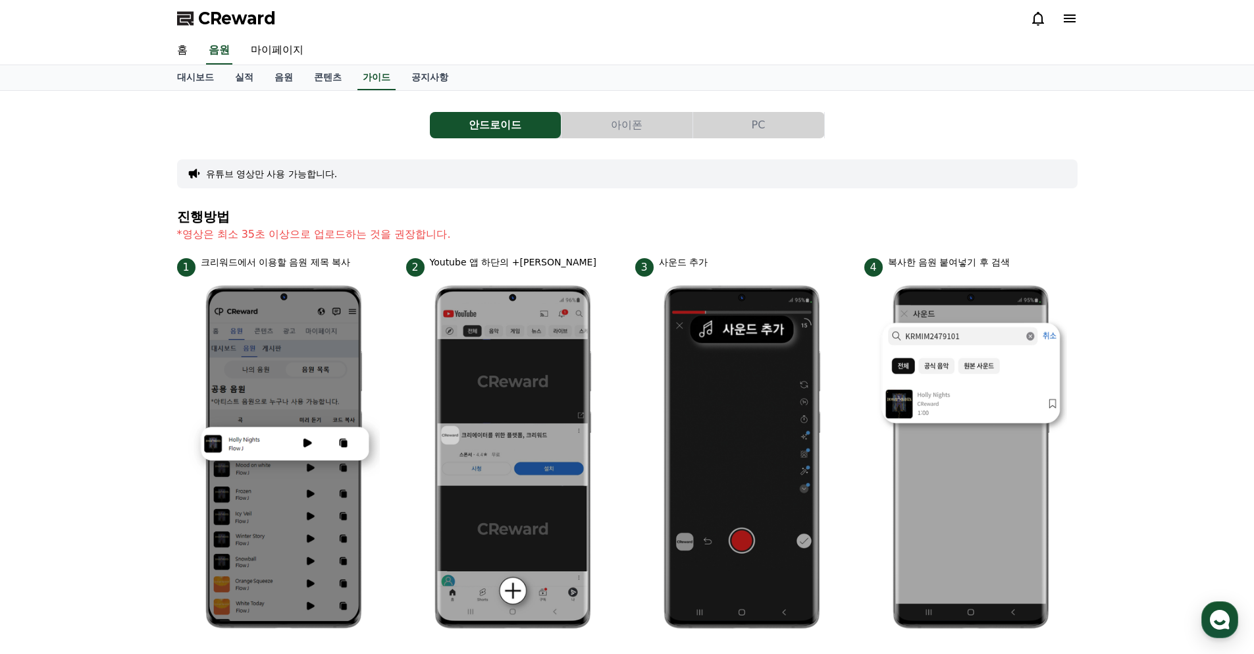
drag, startPoint x: 418, startPoint y: 349, endPoint x: 78, endPoint y: 98, distance: 422.4
click at [425, 84] on link "공지사항" at bounding box center [430, 77] width 58 height 25
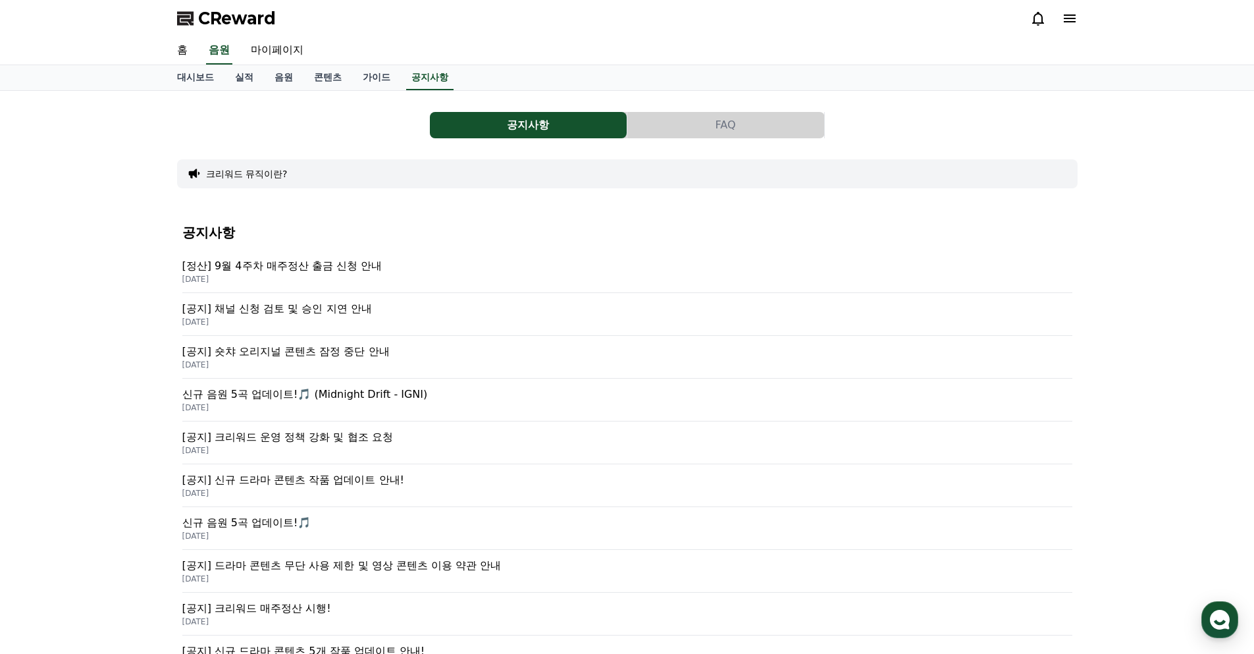
click at [298, 270] on p "[정산] 9월 4주차 매주정산 출금 신청 안내" at bounding box center [627, 266] width 890 height 16
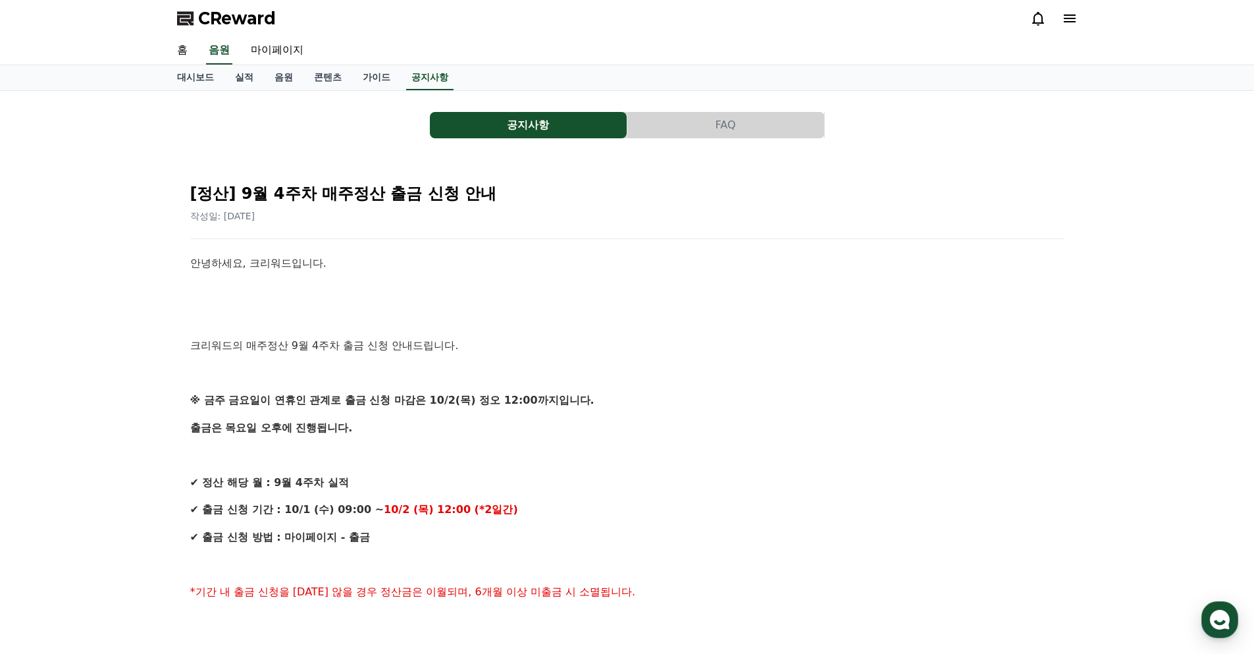
drag, startPoint x: 836, startPoint y: 451, endPoint x: 658, endPoint y: 188, distance: 317.2
click at [372, 90] on link "가이드" at bounding box center [376, 77] width 49 height 25
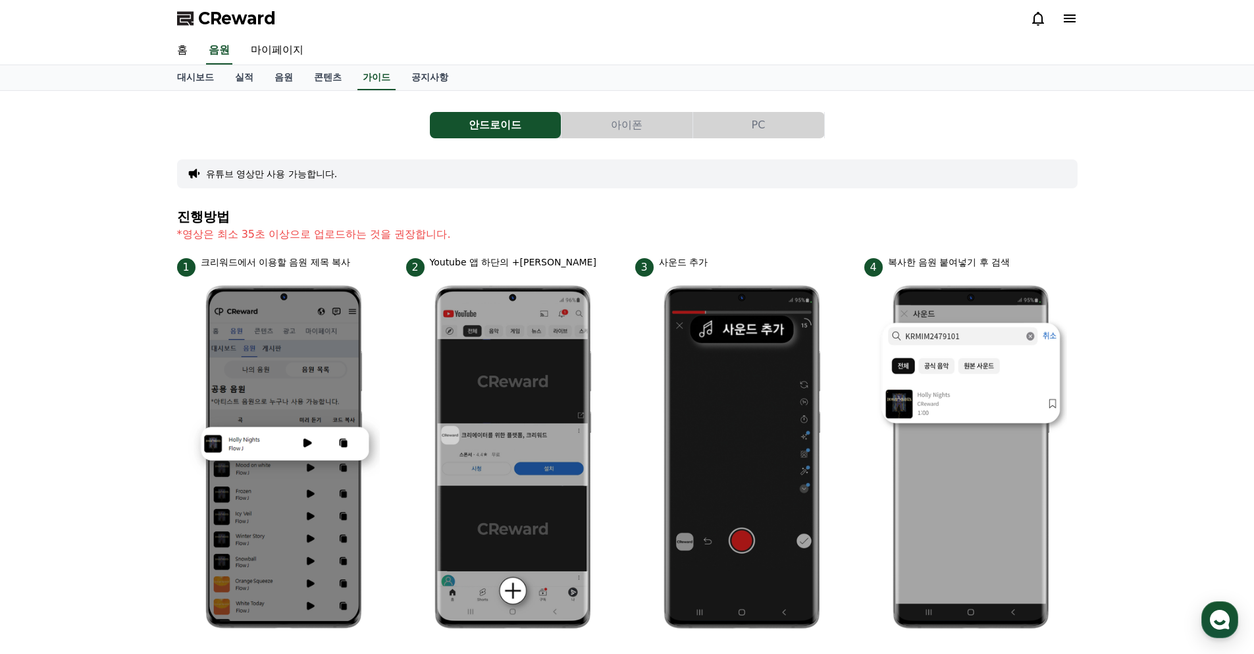
drag, startPoint x: 560, startPoint y: 342, endPoint x: 412, endPoint y: 90, distance: 292.5
click at [294, 51] on link "마이페이지" at bounding box center [277, 51] width 74 height 28
select select "**********"
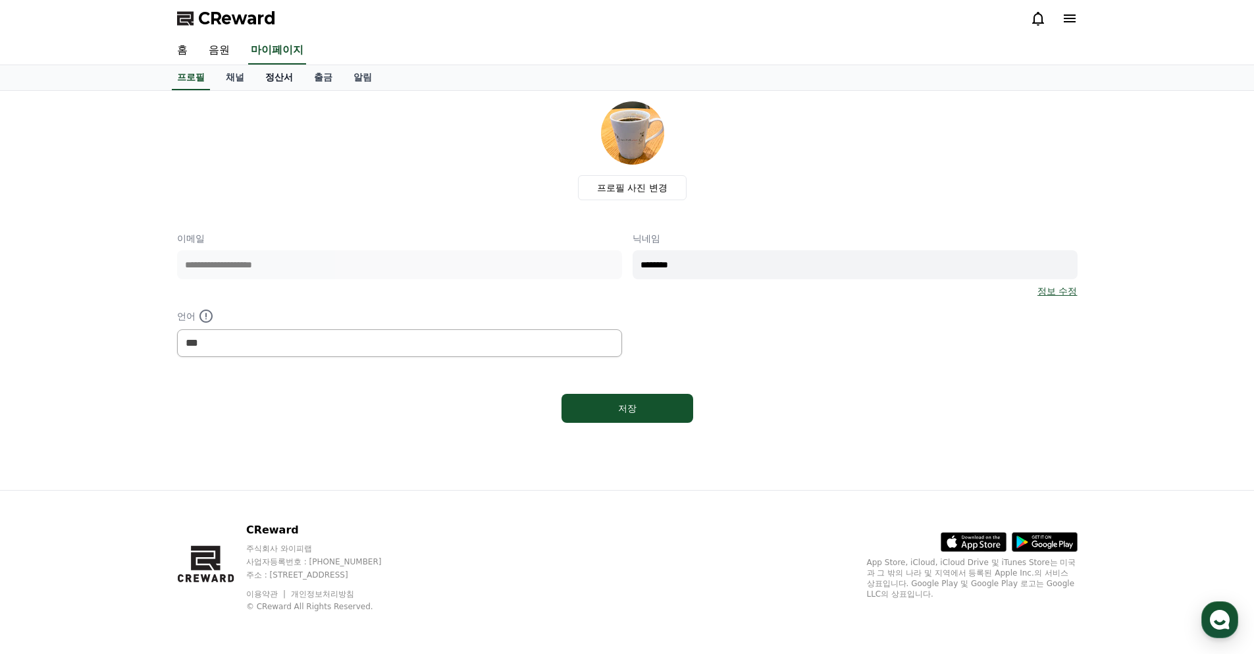
click at [291, 73] on link "정산서" at bounding box center [279, 77] width 49 height 25
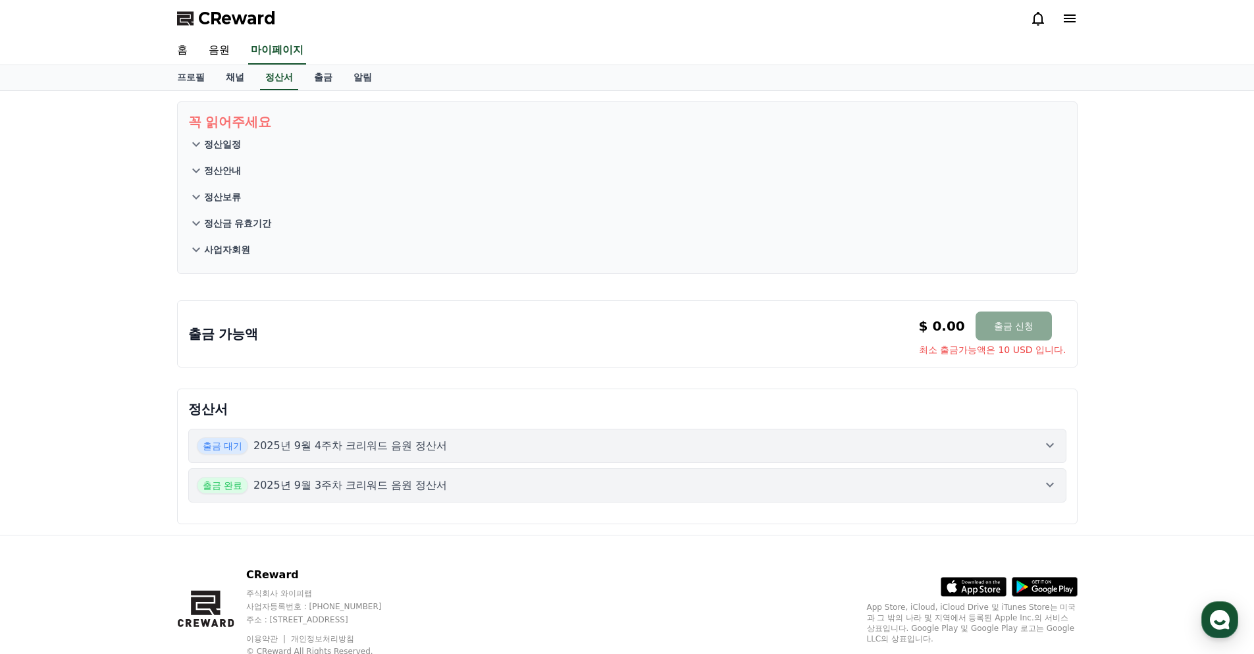
click at [223, 165] on p "정산안내" at bounding box center [222, 170] width 37 height 13
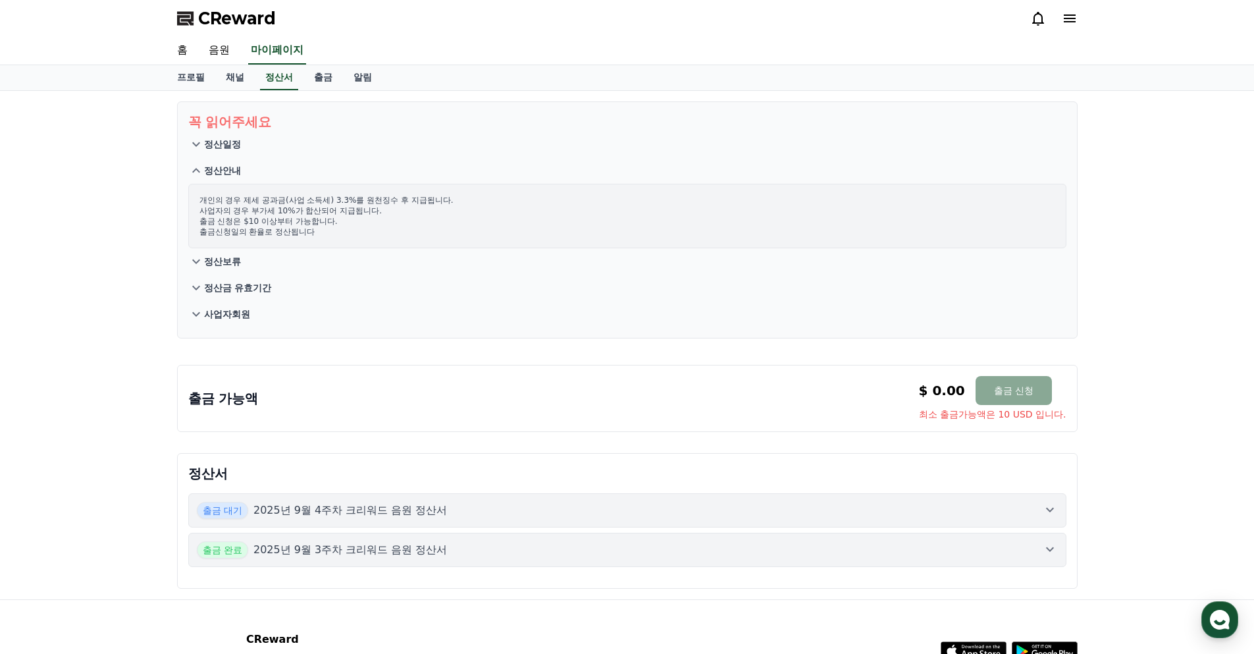
click at [242, 313] on p "사업자회원" at bounding box center [227, 314] width 46 height 13
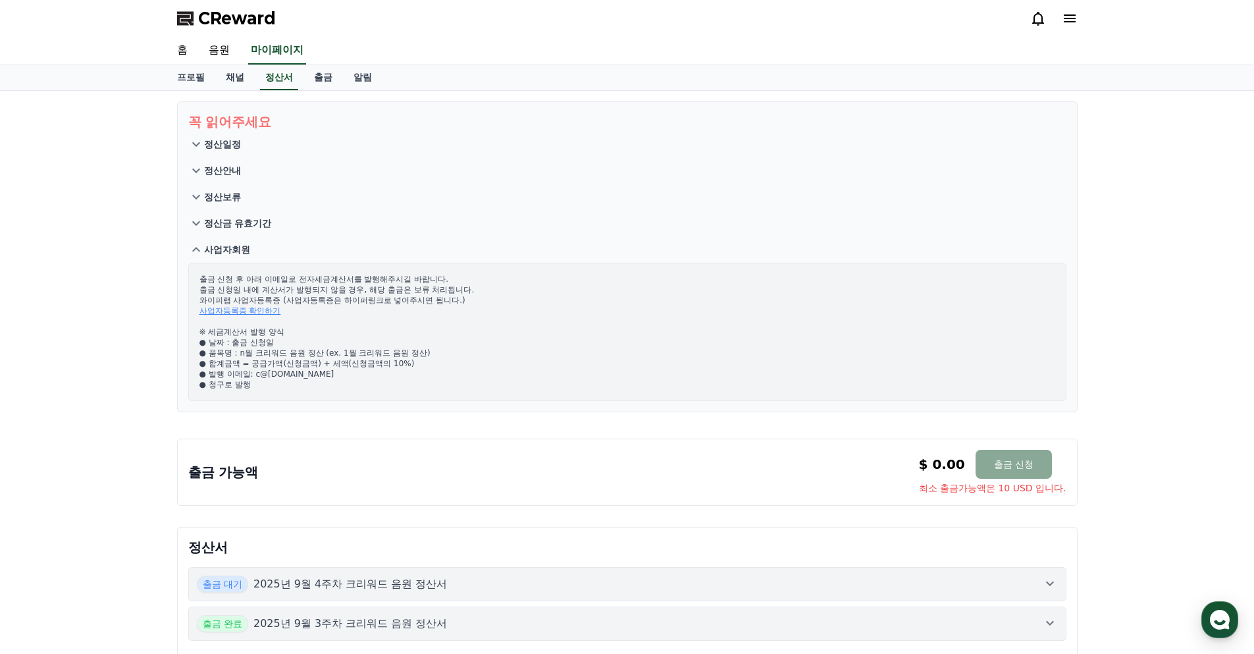
drag, startPoint x: 192, startPoint y: 280, endPoint x: 393, endPoint y: 294, distance: 202.0
click at [393, 294] on div "출금 신청 후 아래 이메일로 전자세금계산서를 발행해주시길 바랍니다. 출금 신청일 내에 계산서가 발행되지 않을 경우, 해당 출금은 보류 처리됩니…" at bounding box center [627, 332] width 878 height 138
click at [258, 311] on link "사업자등록증 확인하기" at bounding box center [241, 310] width 82 height 9
click at [340, 377] on p "출금 신청 후 아래 이메일로 전자세금계산서를 발행해주시길 바랍니다. 출금 신청일 내에 계산서가 발행되지 않을 경우, 해당 출금은 보류 처리됩니…" at bounding box center [628, 332] width 856 height 116
drag, startPoint x: 241, startPoint y: 354, endPoint x: 321, endPoint y: 352, distance: 80.4
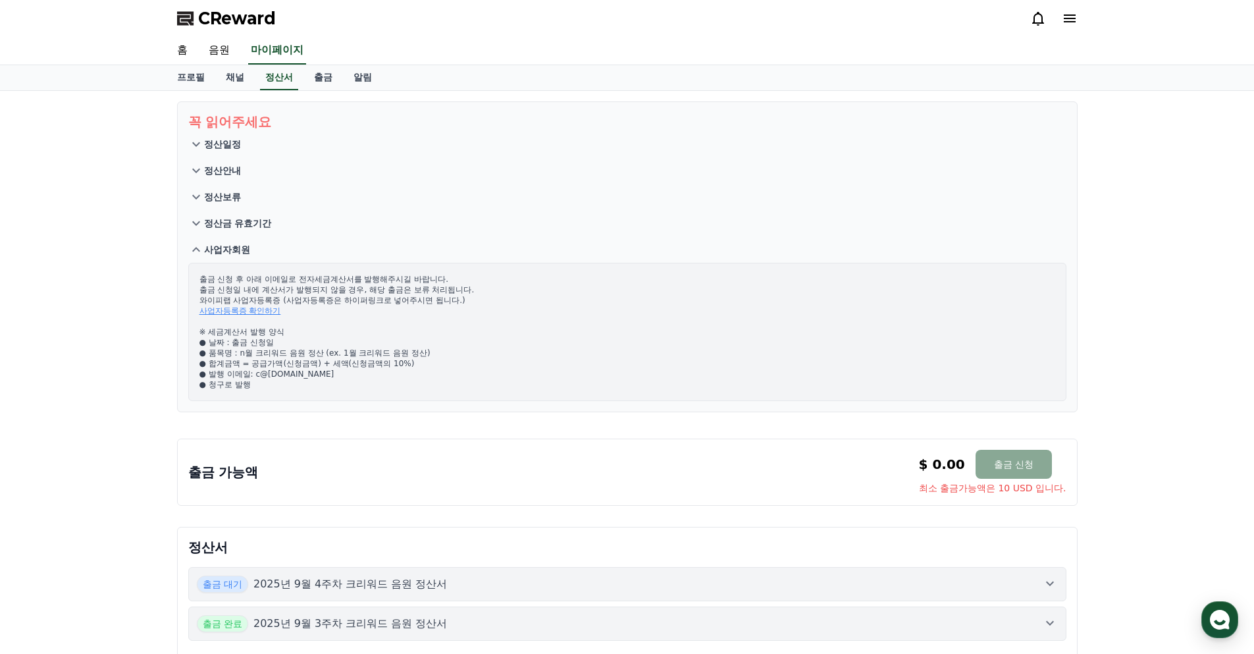
click at [321, 352] on p "출금 신청 후 아래 이메일로 전자세금계산서를 발행해주시길 바랍니다. 출금 신청일 내에 계산서가 발행되지 않을 경우, 해당 출금은 보류 처리됩니…" at bounding box center [628, 332] width 856 height 116
copy p "n월 크리워드 음원 정산"
drag, startPoint x: 608, startPoint y: 420, endPoint x: 319, endPoint y: 153, distance: 393.7
click at [336, 74] on link "출금" at bounding box center [324, 77] width 40 height 25
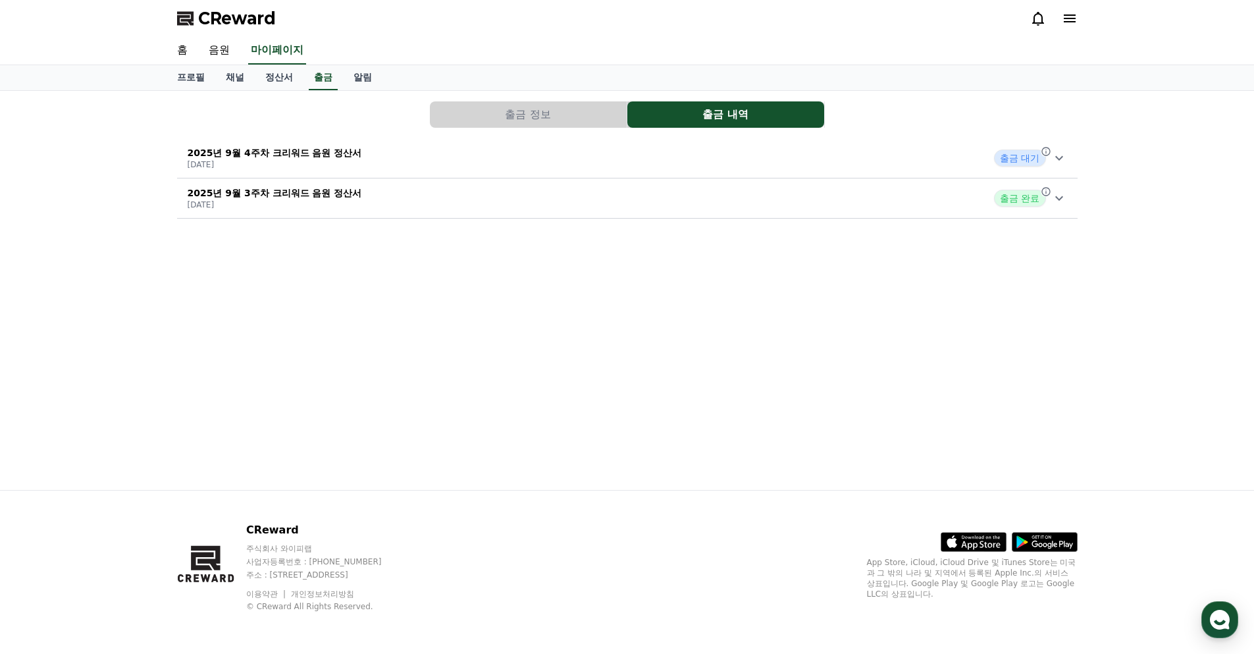
click at [417, 153] on div "2025년 9월 4주차 크리워드 음원 정산서 2025-10-01 출금 대기" at bounding box center [627, 158] width 901 height 34
